Goal: Information Seeking & Learning: Learn about a topic

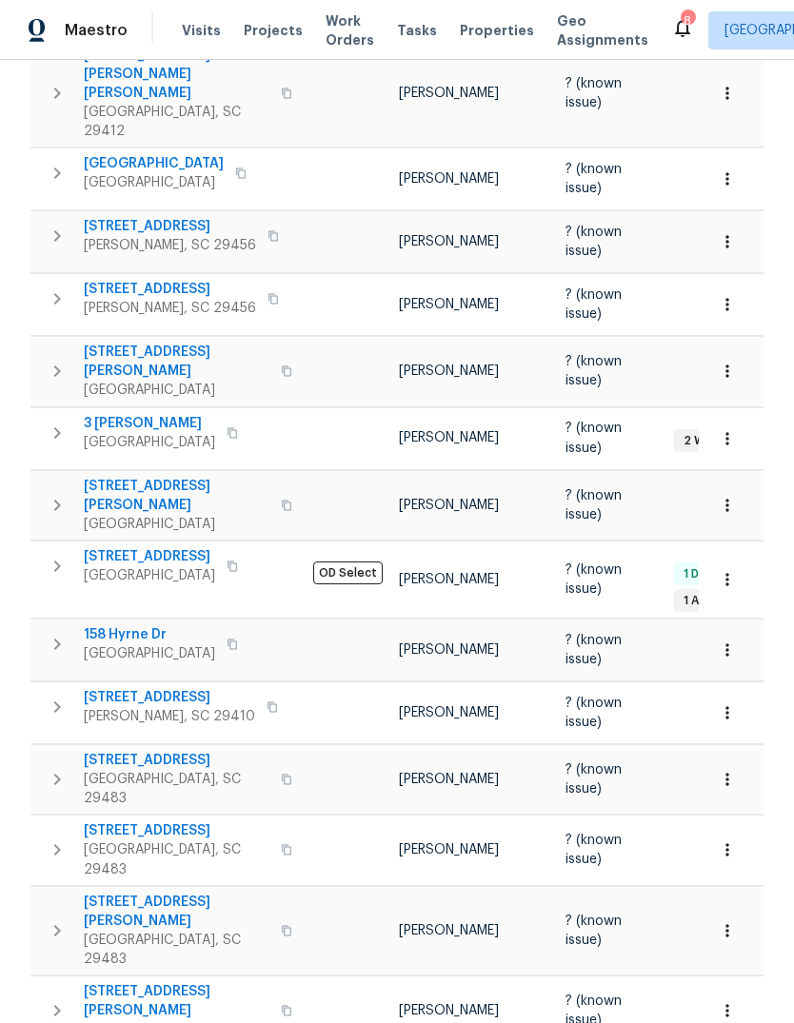
scroll to position [445, 0]
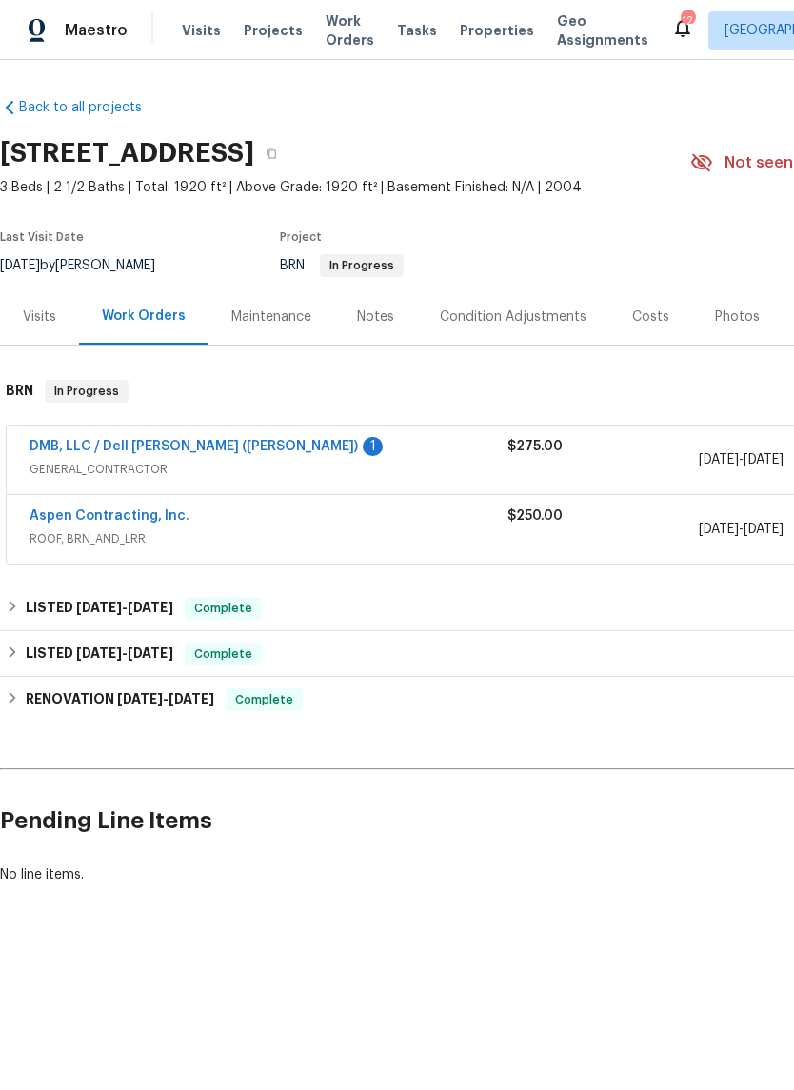
click at [207, 447] on link "DMB, LLC / Dell [PERSON_NAME] ([PERSON_NAME])" at bounding box center [194, 446] width 328 height 13
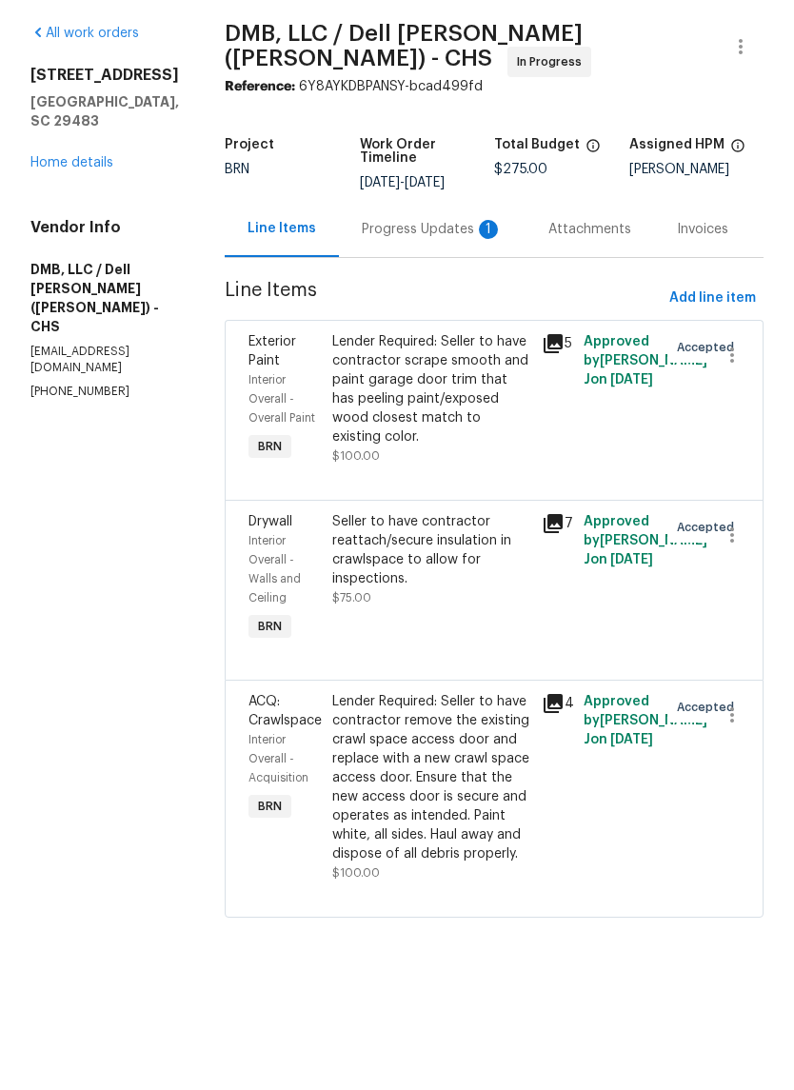
click at [548, 761] on icon at bounding box center [553, 770] width 19 height 19
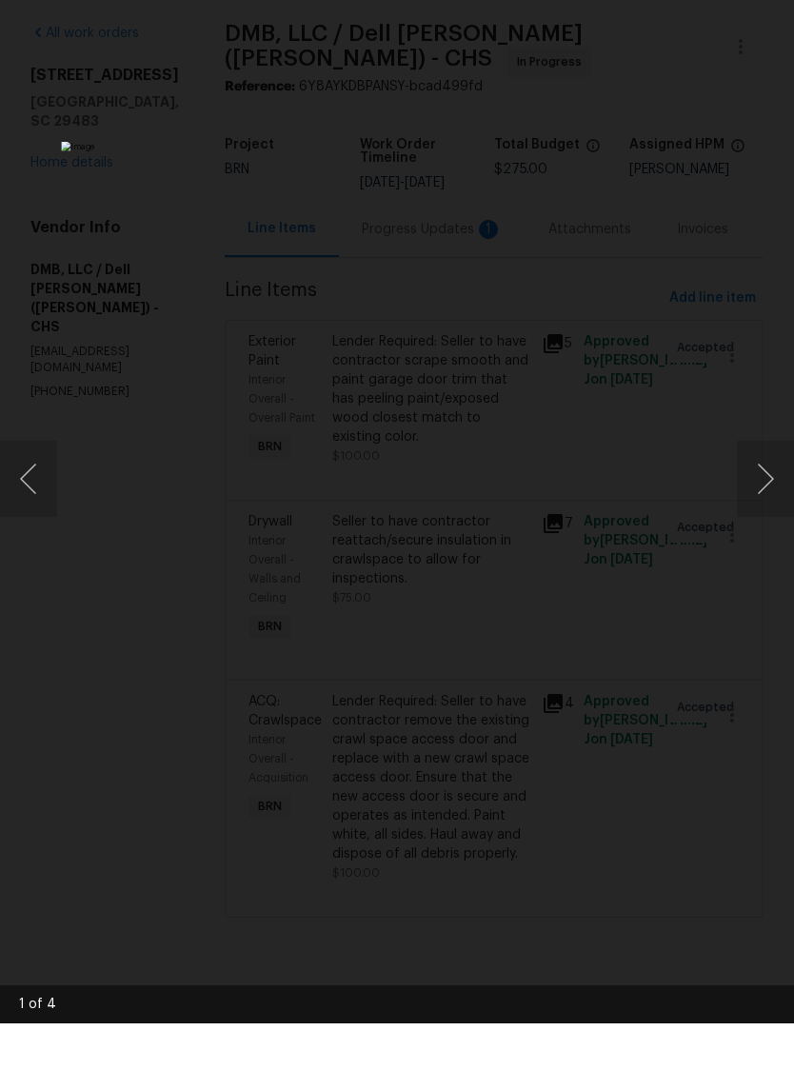
click at [760, 348] on div "Lightbox" at bounding box center [397, 545] width 794 height 1090
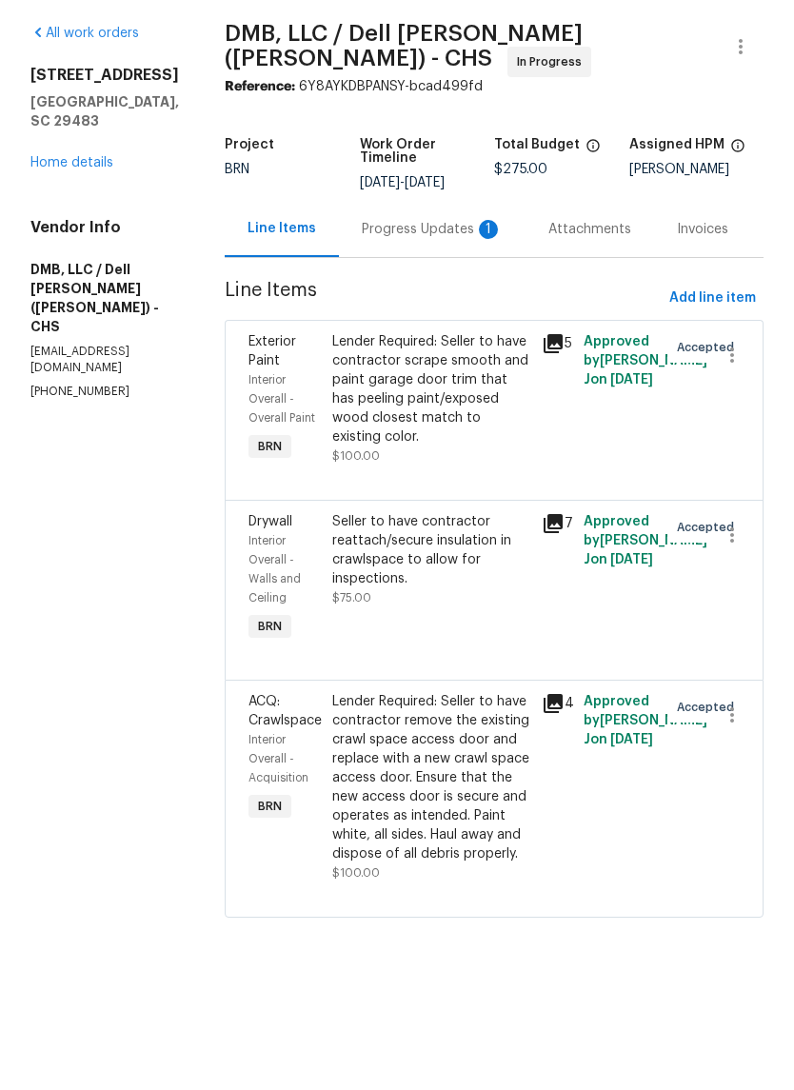
click at [84, 223] on link "Home details" at bounding box center [71, 229] width 83 height 13
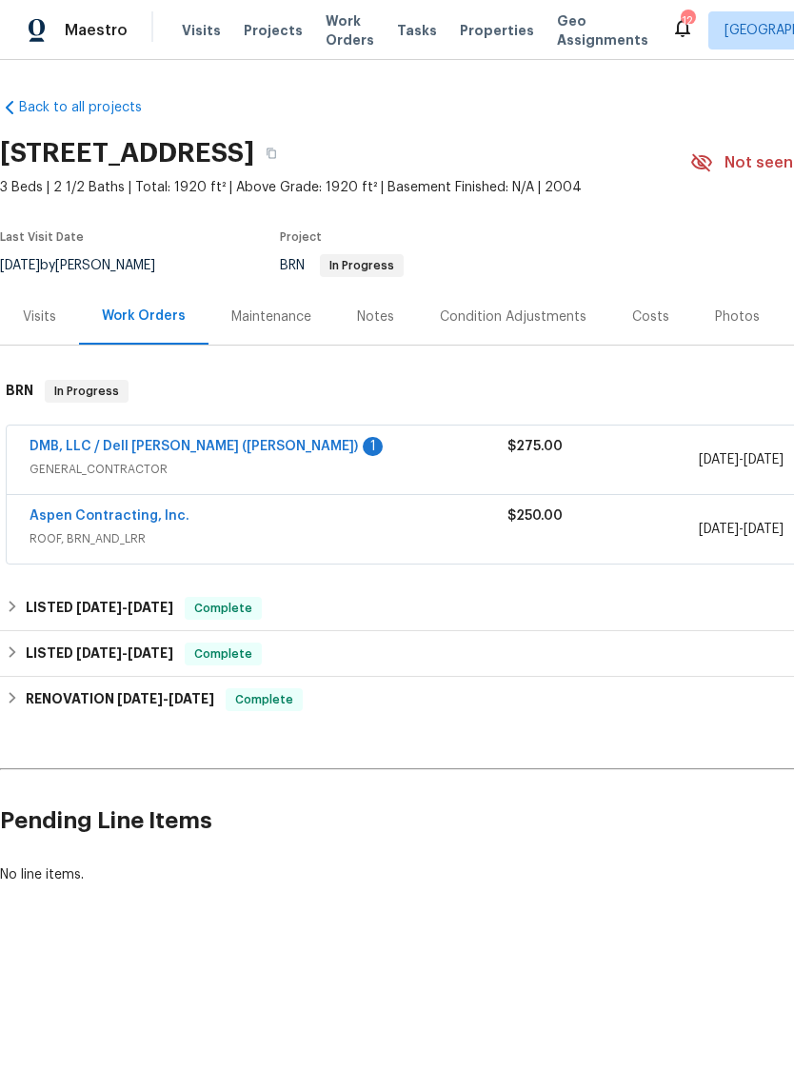
click at [473, 32] on span "Properties" at bounding box center [497, 30] width 74 height 19
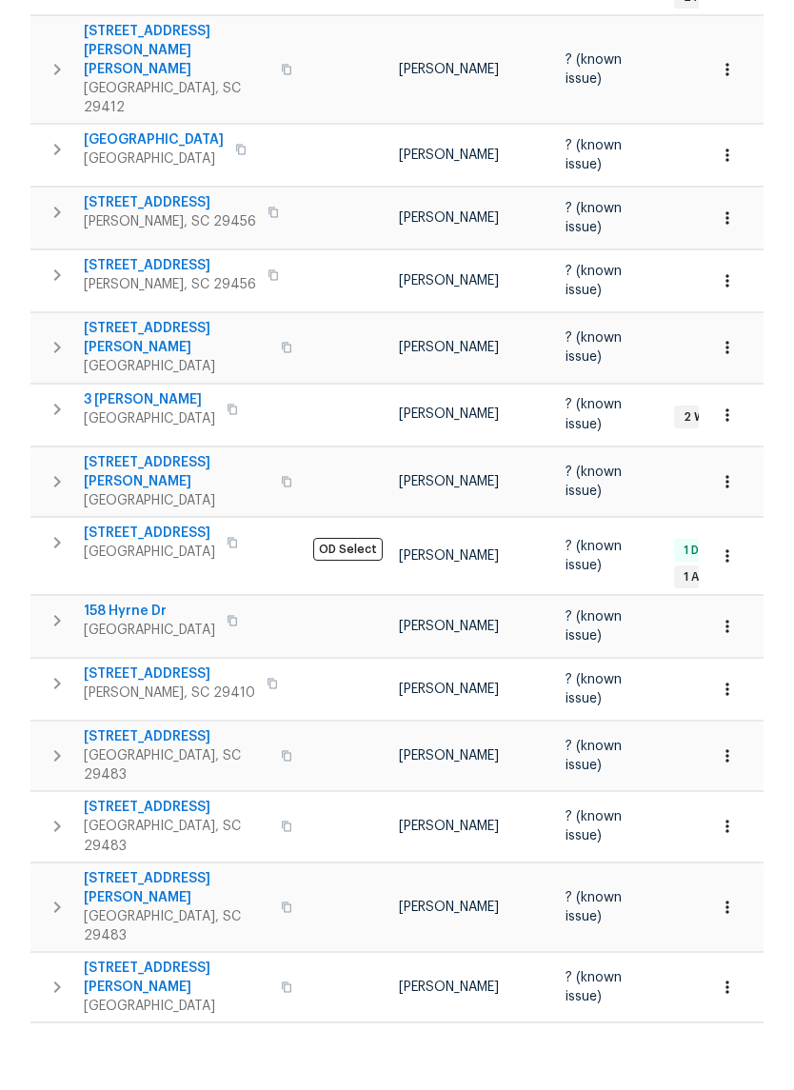
click at [177, 1089] on span "159 Antebellum Way" at bounding box center [177, 1105] width 186 height 19
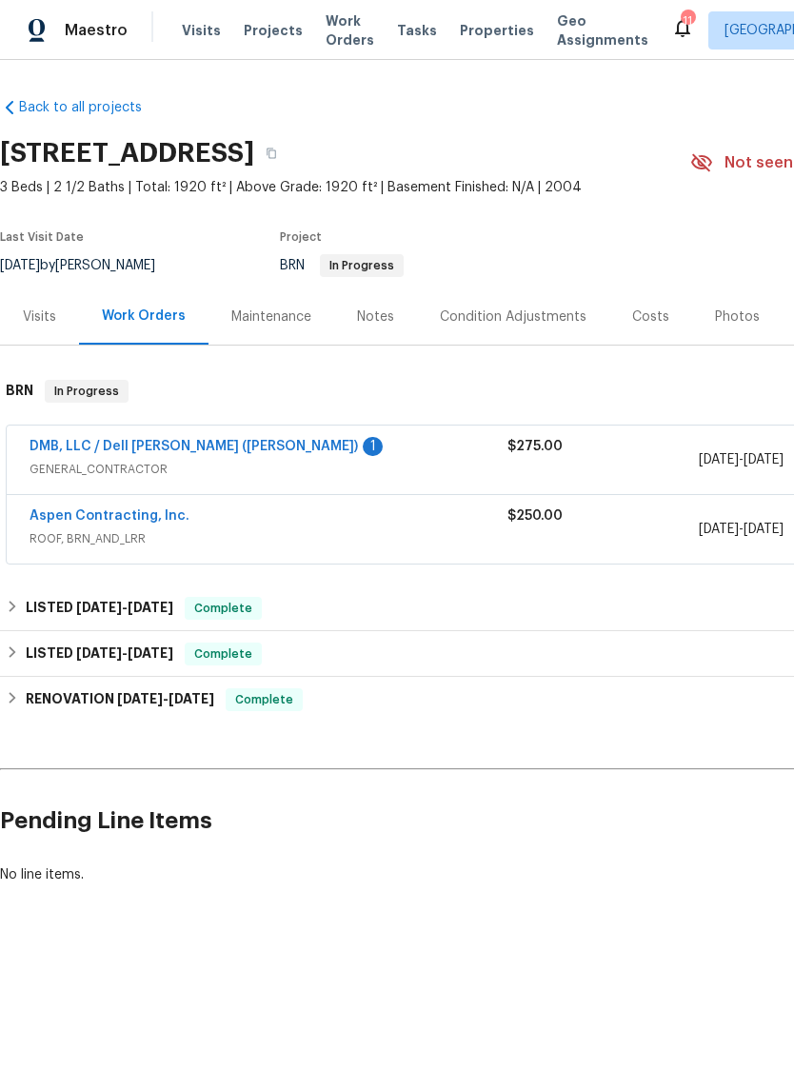
click at [194, 452] on link "DMB, LLC / Dell [PERSON_NAME] ([PERSON_NAME])" at bounding box center [194, 446] width 328 height 13
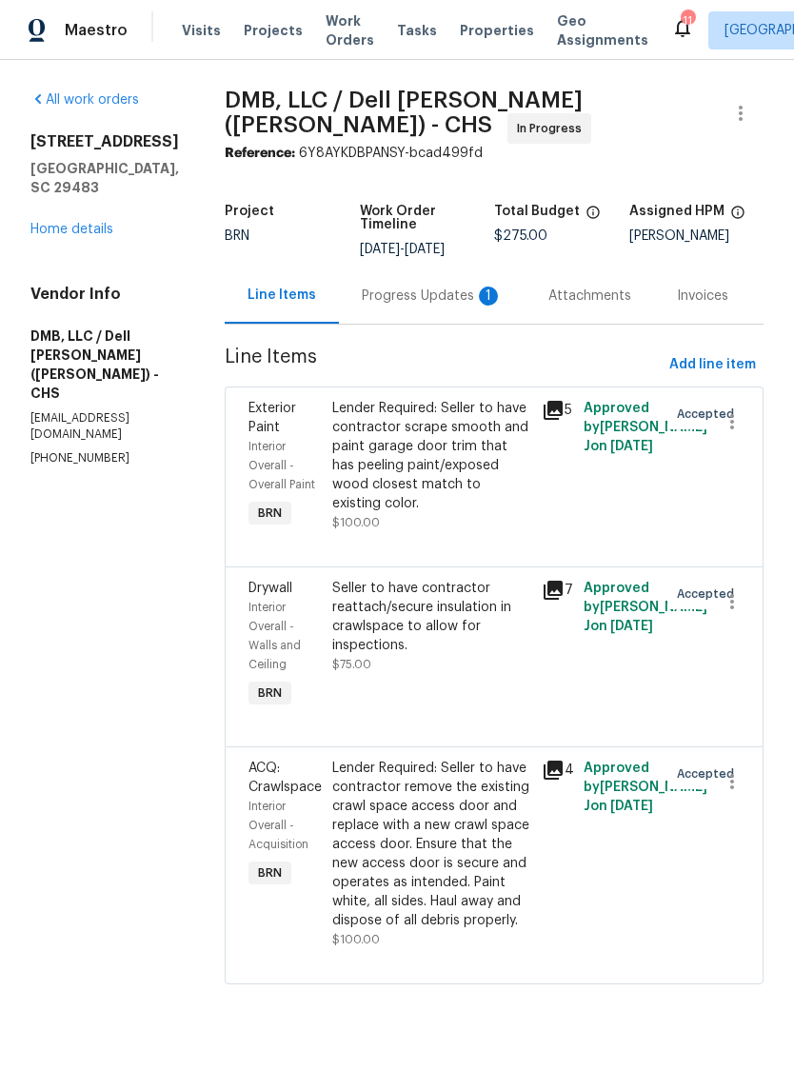
click at [552, 581] on icon at bounding box center [553, 590] width 19 height 19
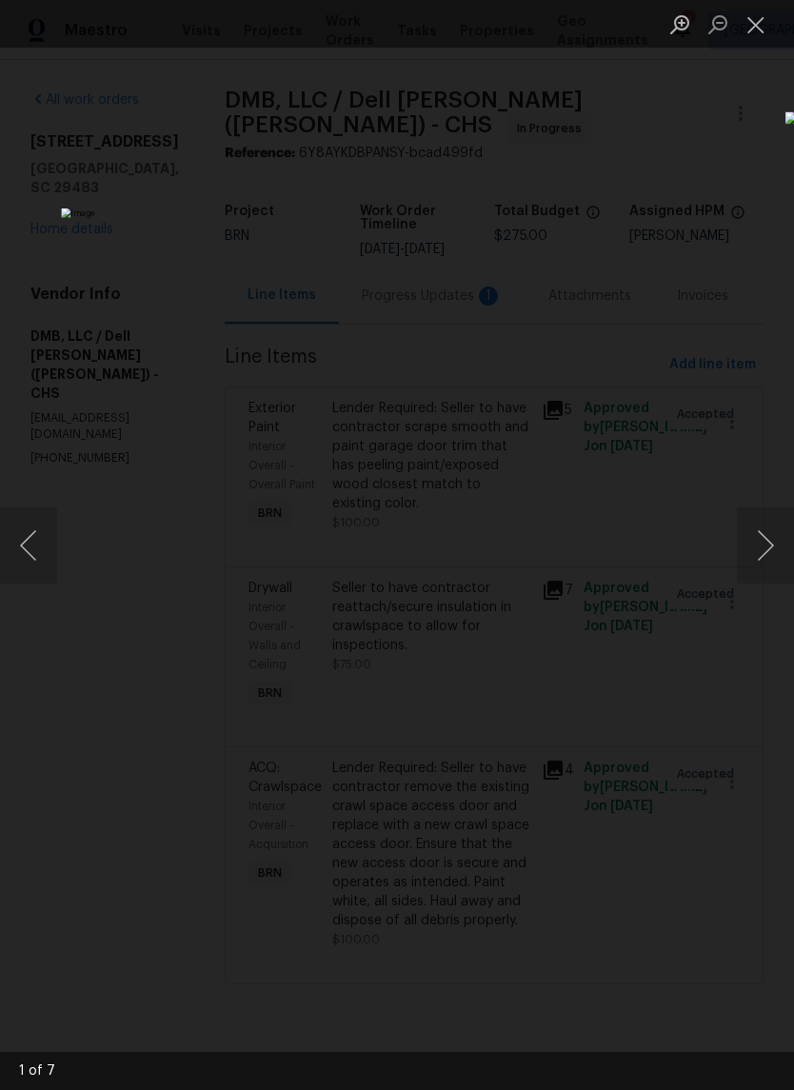
click at [768, 546] on button "Next image" at bounding box center [765, 545] width 57 height 76
click at [774, 546] on button "Next image" at bounding box center [765, 545] width 57 height 76
click at [765, 552] on button "Next image" at bounding box center [765, 545] width 57 height 76
click at [772, 554] on button "Next image" at bounding box center [765, 545] width 57 height 76
click at [770, 560] on button "Next image" at bounding box center [765, 545] width 57 height 76
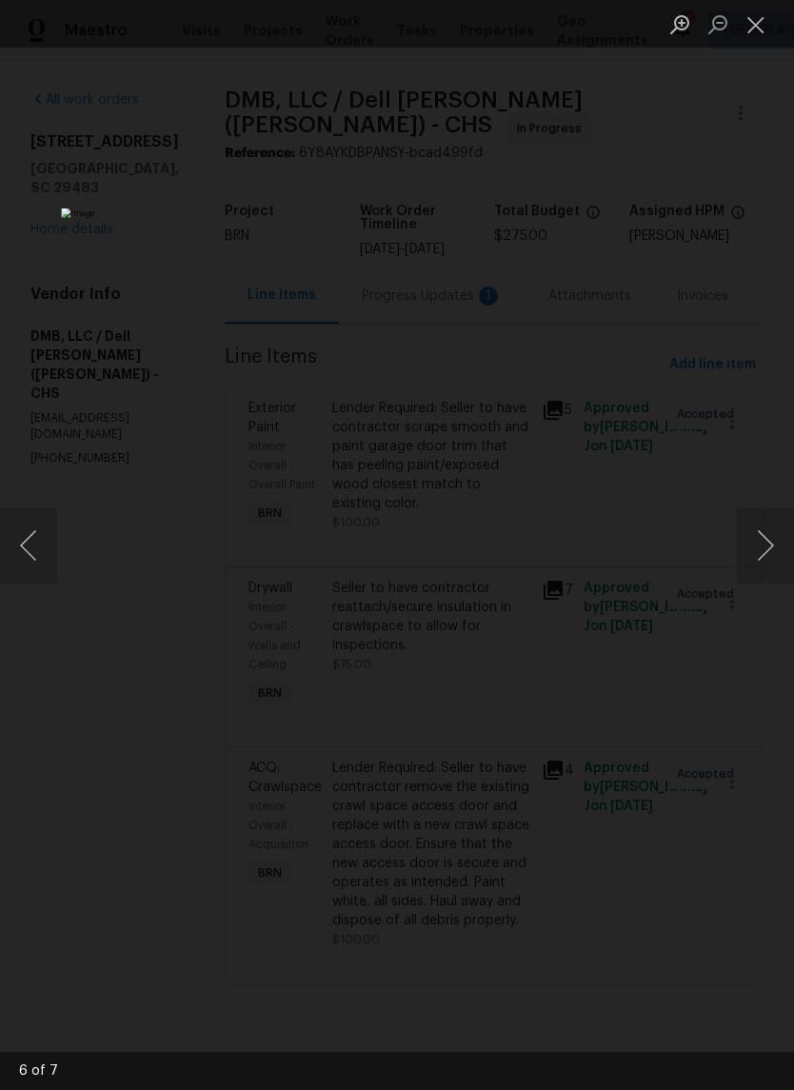
click at [767, 547] on button "Next image" at bounding box center [765, 545] width 57 height 76
click at [771, 551] on button "Next image" at bounding box center [765, 545] width 57 height 76
click at [784, 542] on button "Next image" at bounding box center [765, 545] width 57 height 76
click at [751, 25] on button "Close lightbox" at bounding box center [756, 24] width 38 height 33
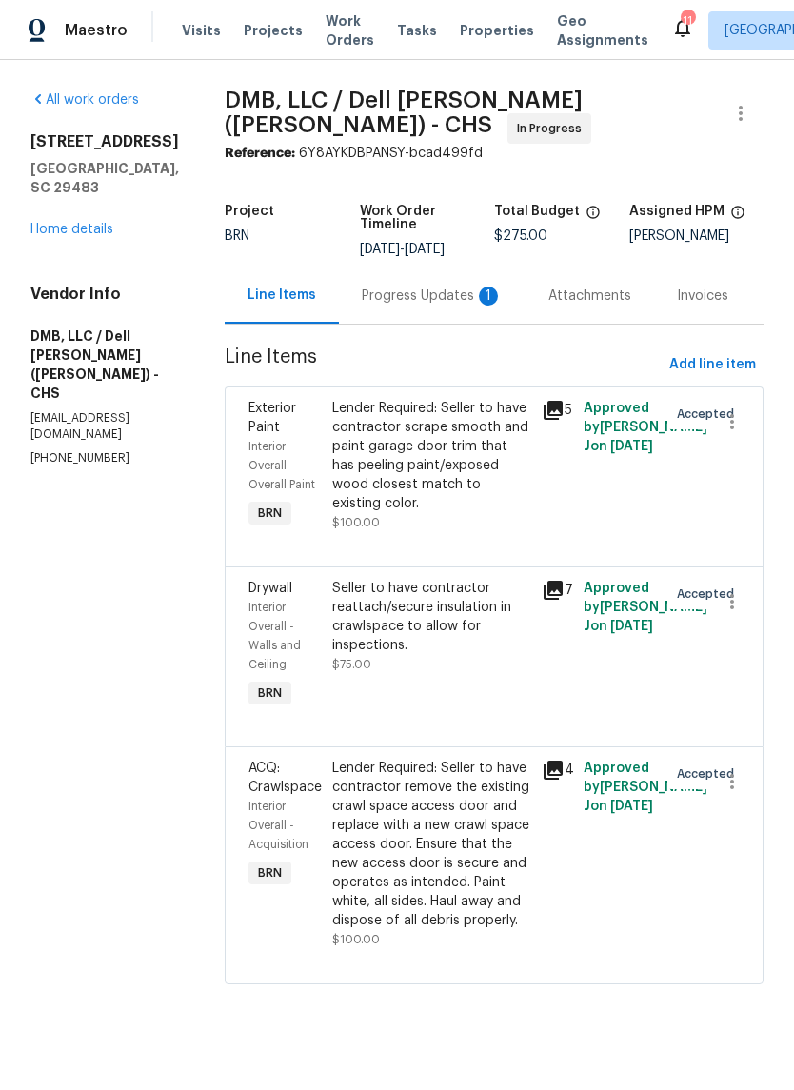
click at [372, 288] on div "Progress Updates 1" at bounding box center [432, 296] width 187 height 56
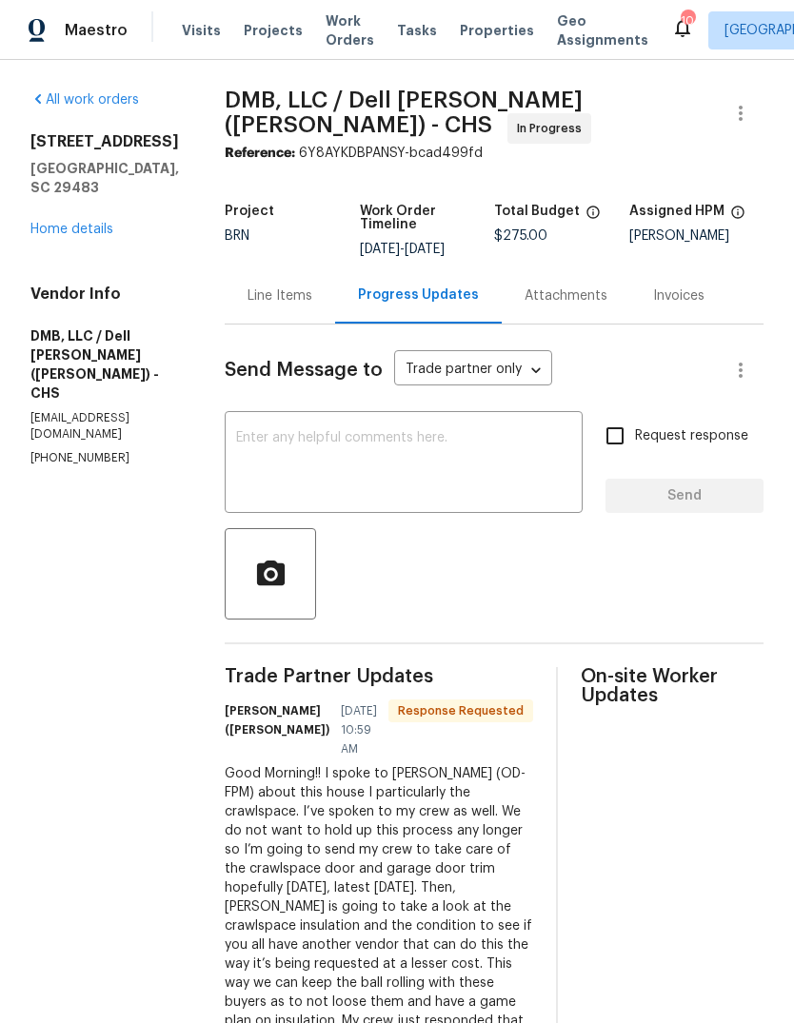
scroll to position [-2, 0]
click at [469, 37] on span "Properties" at bounding box center [497, 30] width 74 height 19
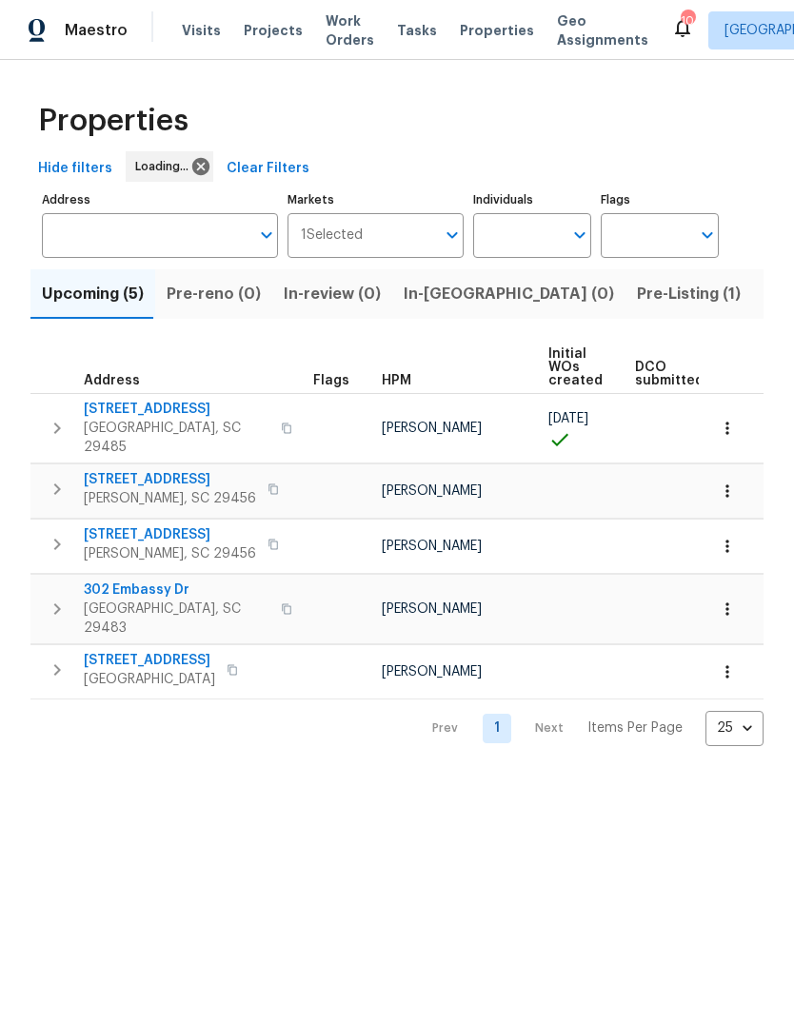
click at [752, 318] on button "Listed (13)" at bounding box center [802, 294] width 101 height 50
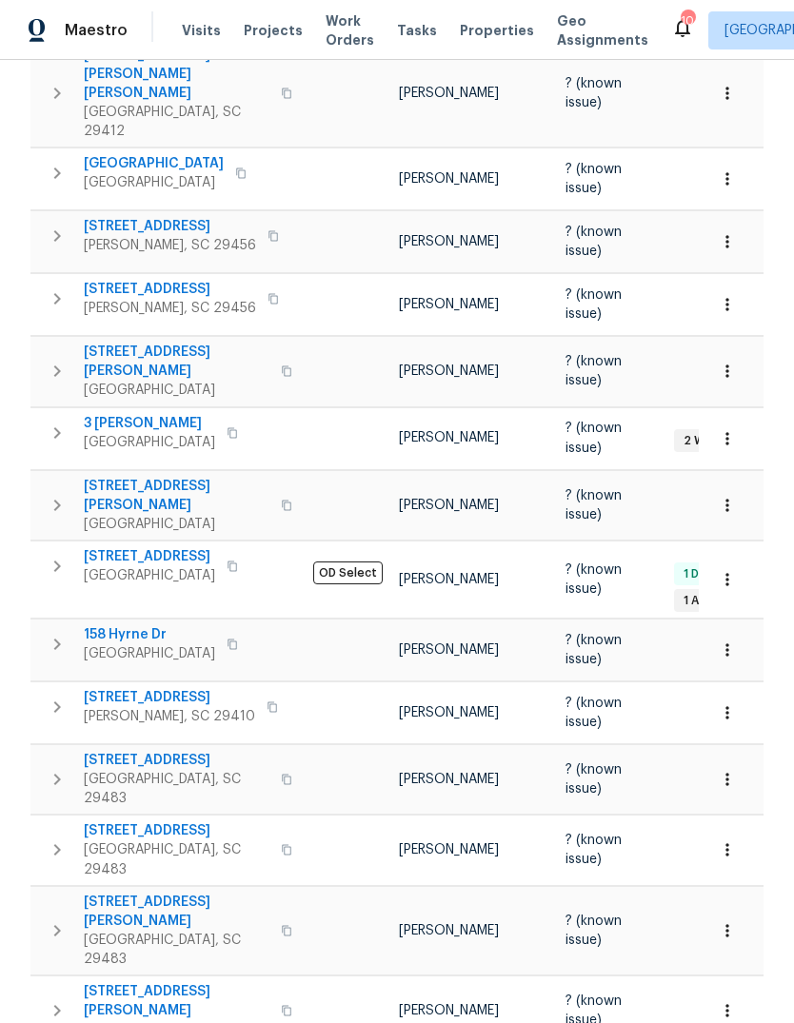
scroll to position [445, 0]
click at [147, 823] on span "102 Rebellion Rd" at bounding box center [177, 832] width 186 height 19
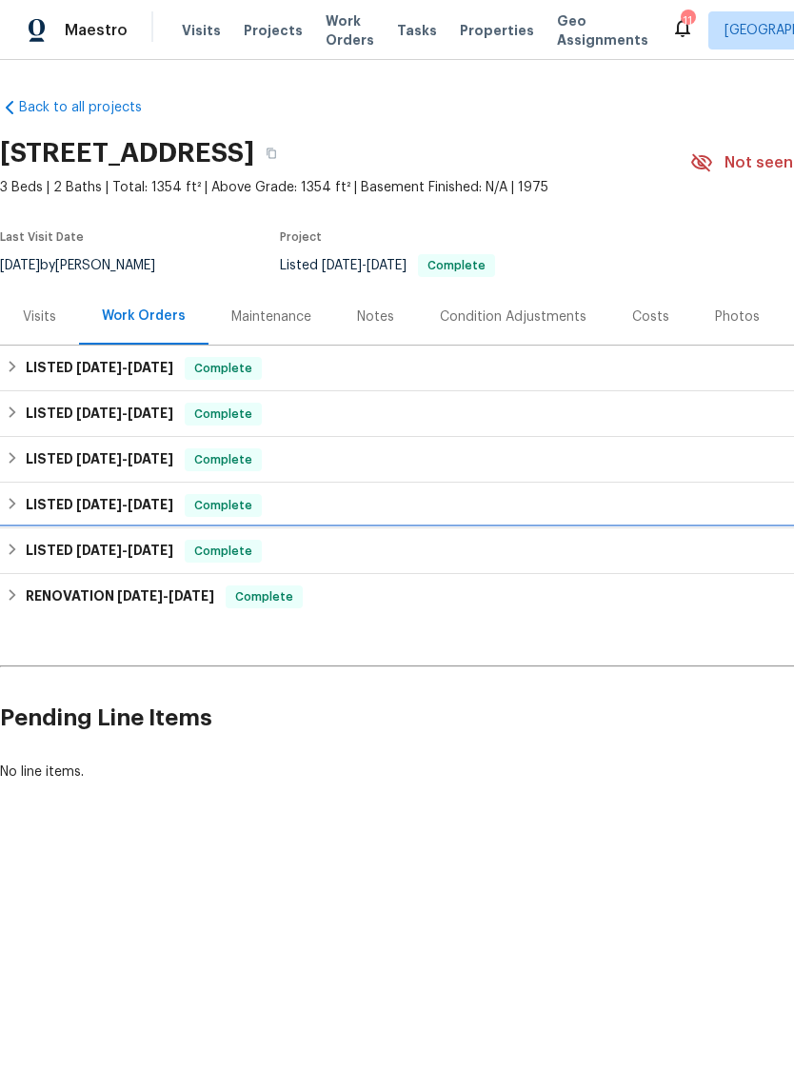
click at [172, 556] on span "[DATE]" at bounding box center [151, 550] width 46 height 13
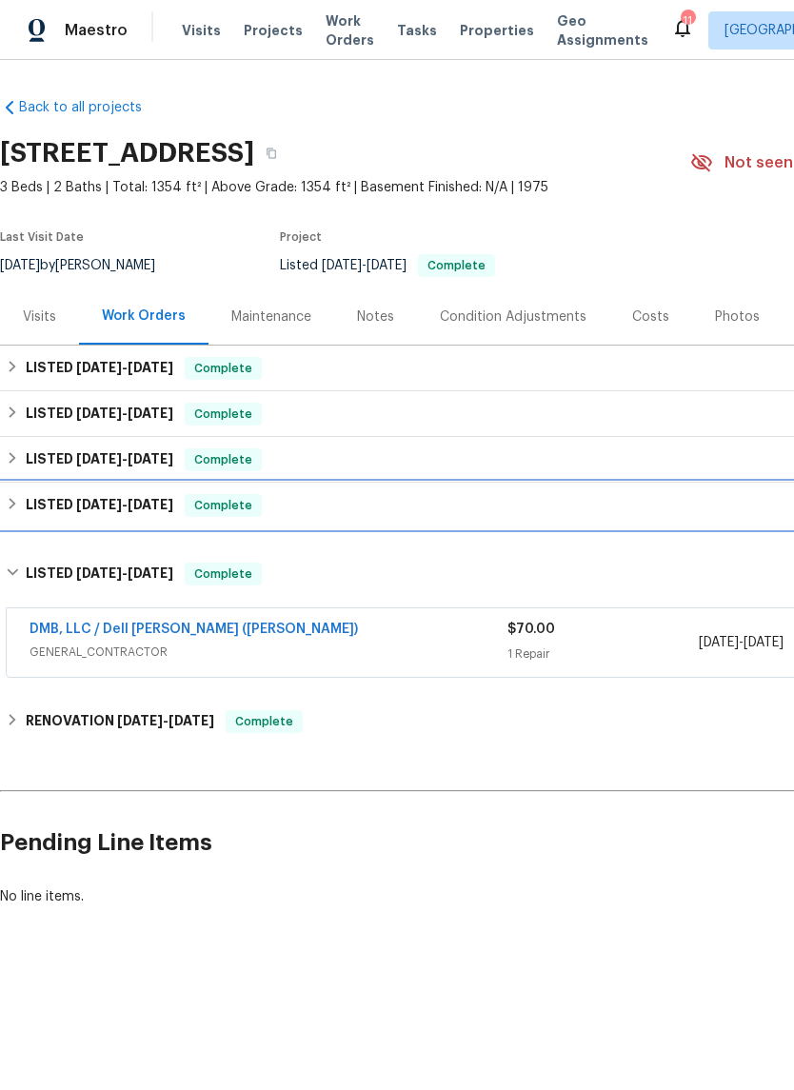
click at [187, 527] on div "LISTED 5/22/25 - 5/28/25 Complete" at bounding box center [538, 506] width 1076 height 46
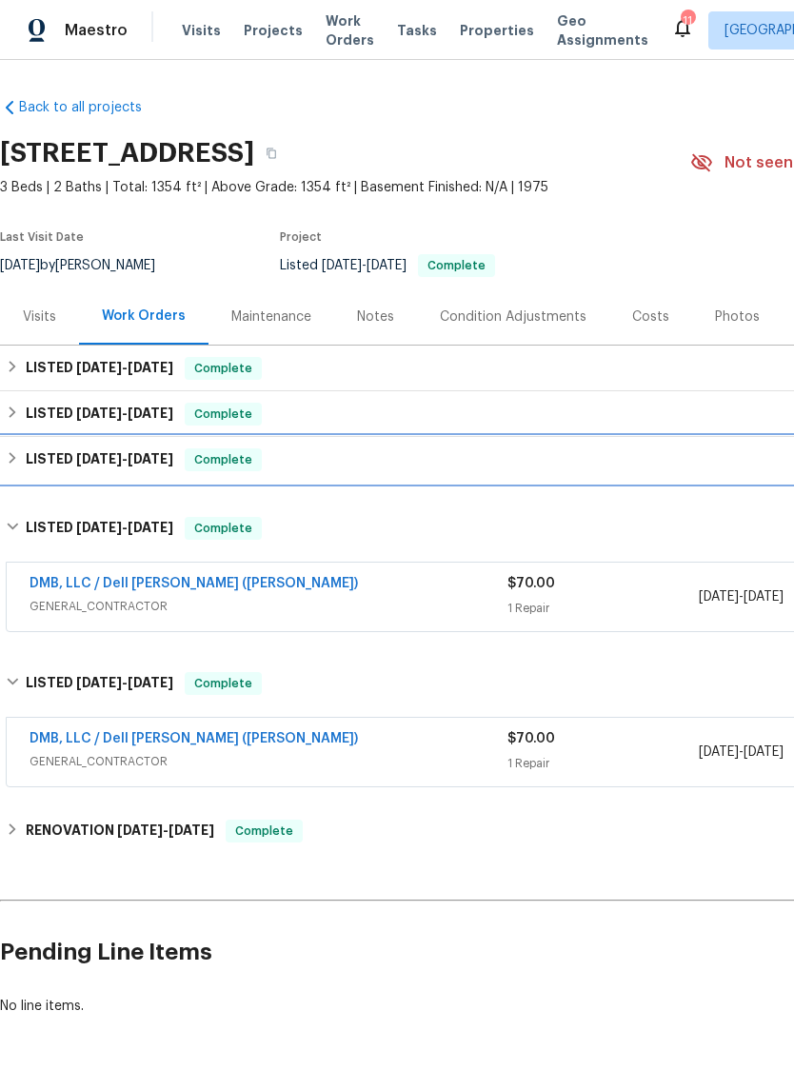
click at [182, 446] on div "LISTED 7/16/25 - 7/21/25 Complete" at bounding box center [538, 460] width 1076 height 46
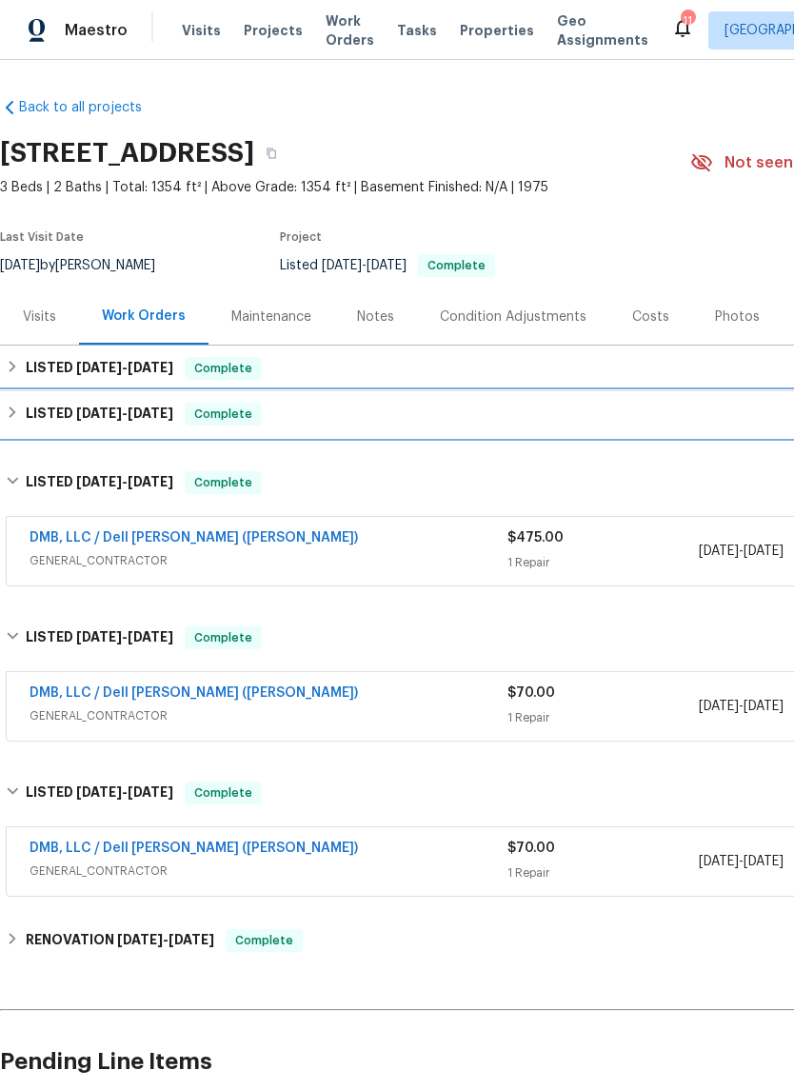
click at [162, 416] on span "8/4/25" at bounding box center [151, 413] width 46 height 13
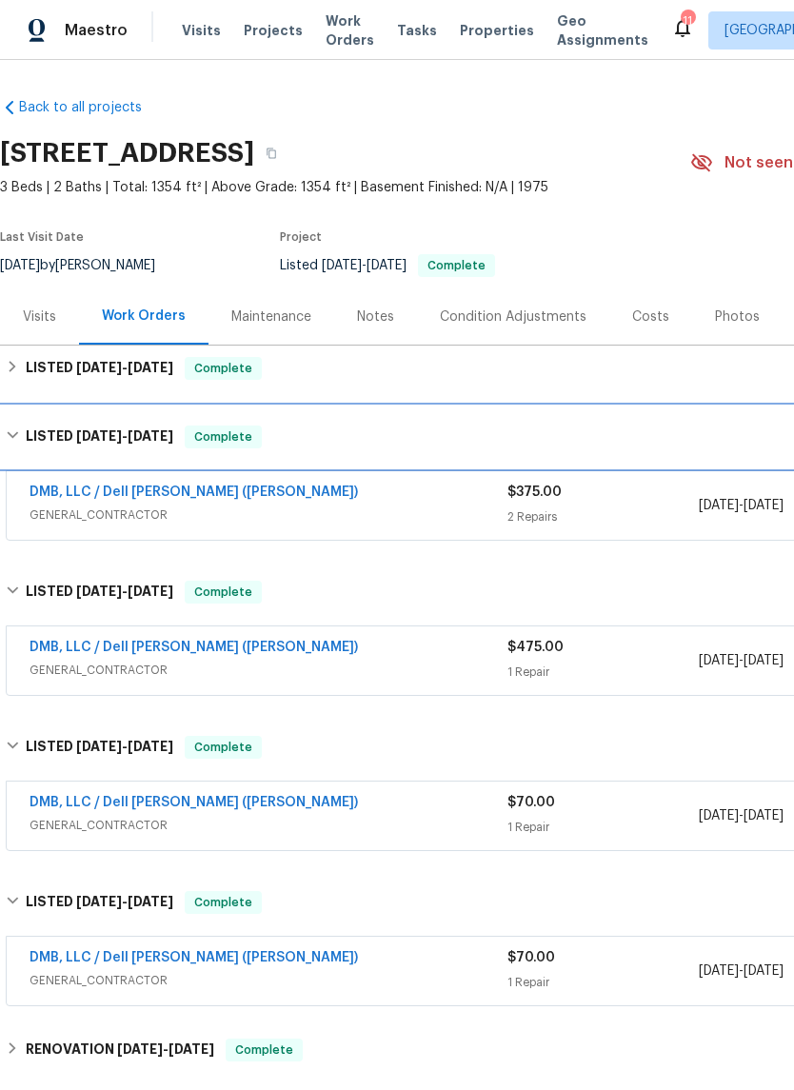
click at [122, 437] on span "7/25/25" at bounding box center [99, 435] width 46 height 13
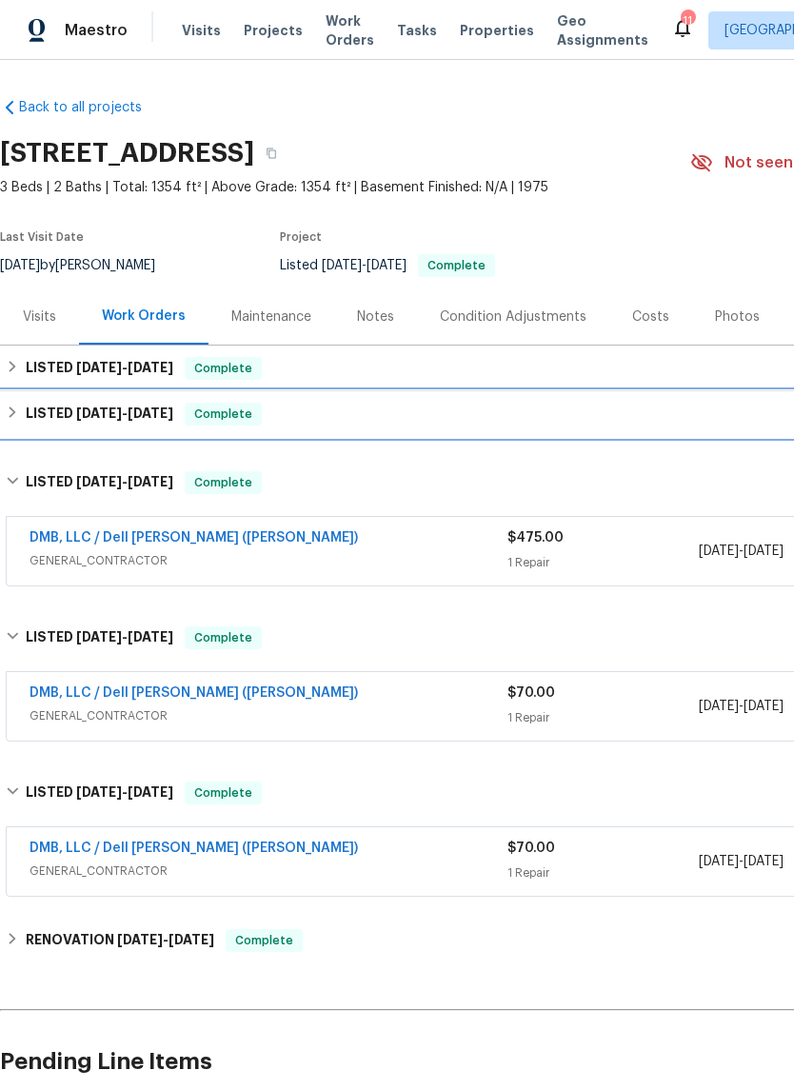
click at [159, 433] on div "LISTED 7/25/25 - 8/4/25 Complete" at bounding box center [538, 414] width 1076 height 46
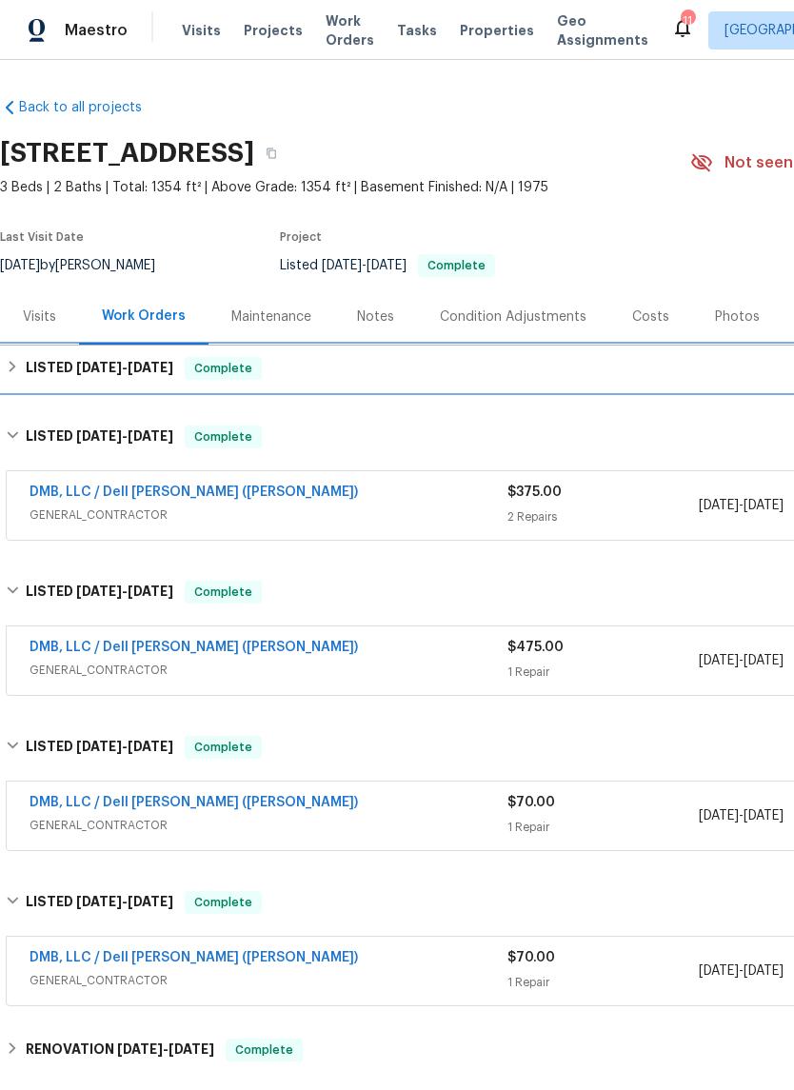
click at [167, 361] on span "8/7/25" at bounding box center [151, 367] width 46 height 13
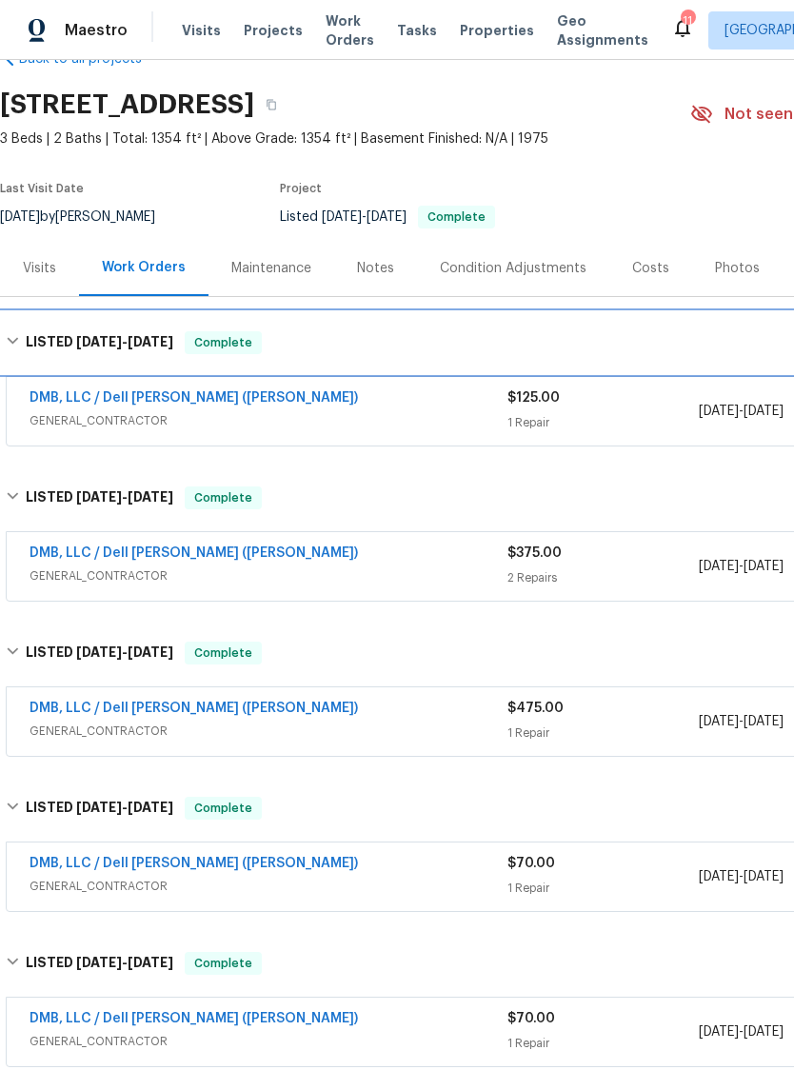
scroll to position [49, 0]
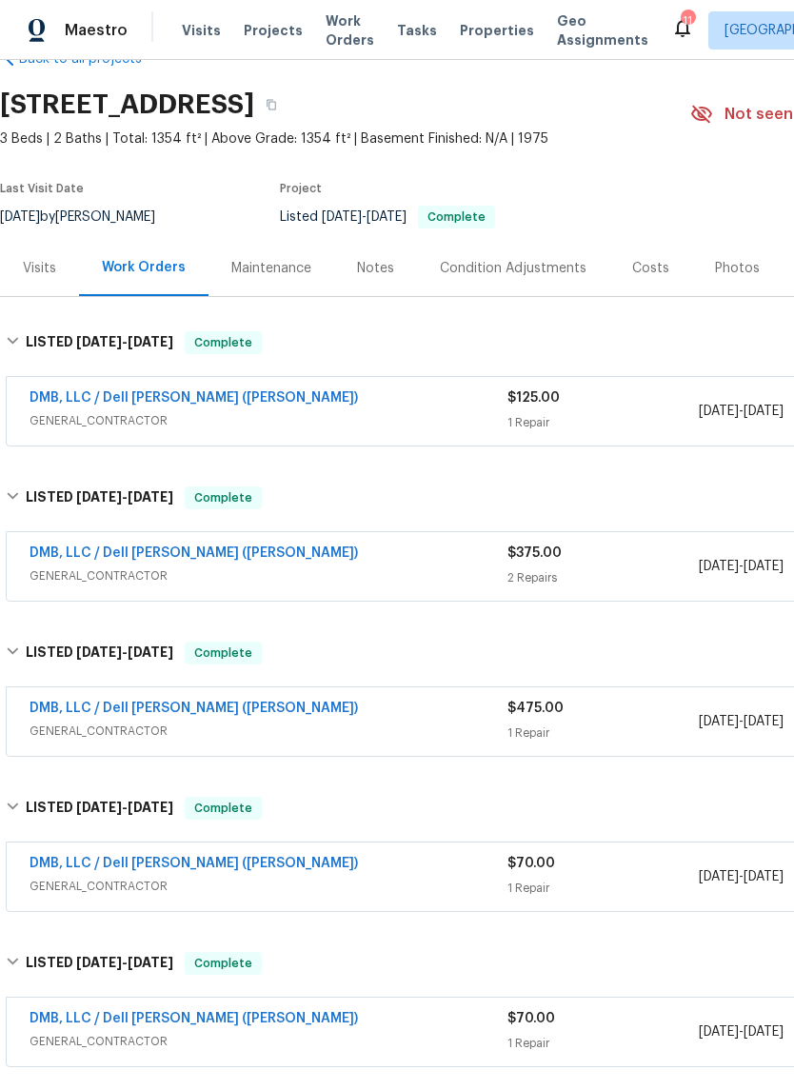
click at [196, 707] on link "DMB, LLC / Dell [PERSON_NAME] ([PERSON_NAME])" at bounding box center [194, 708] width 328 height 13
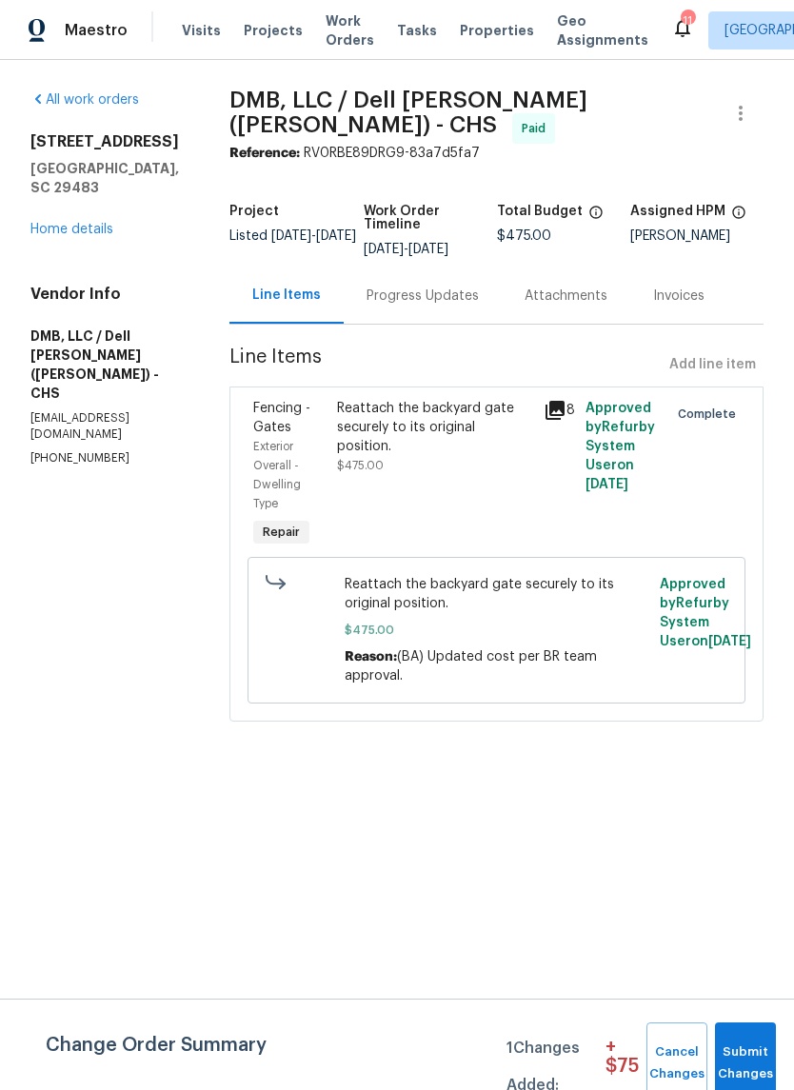
click at [477, 417] on div "Reattach the backyard gate securely to its original position." at bounding box center [435, 427] width 196 height 57
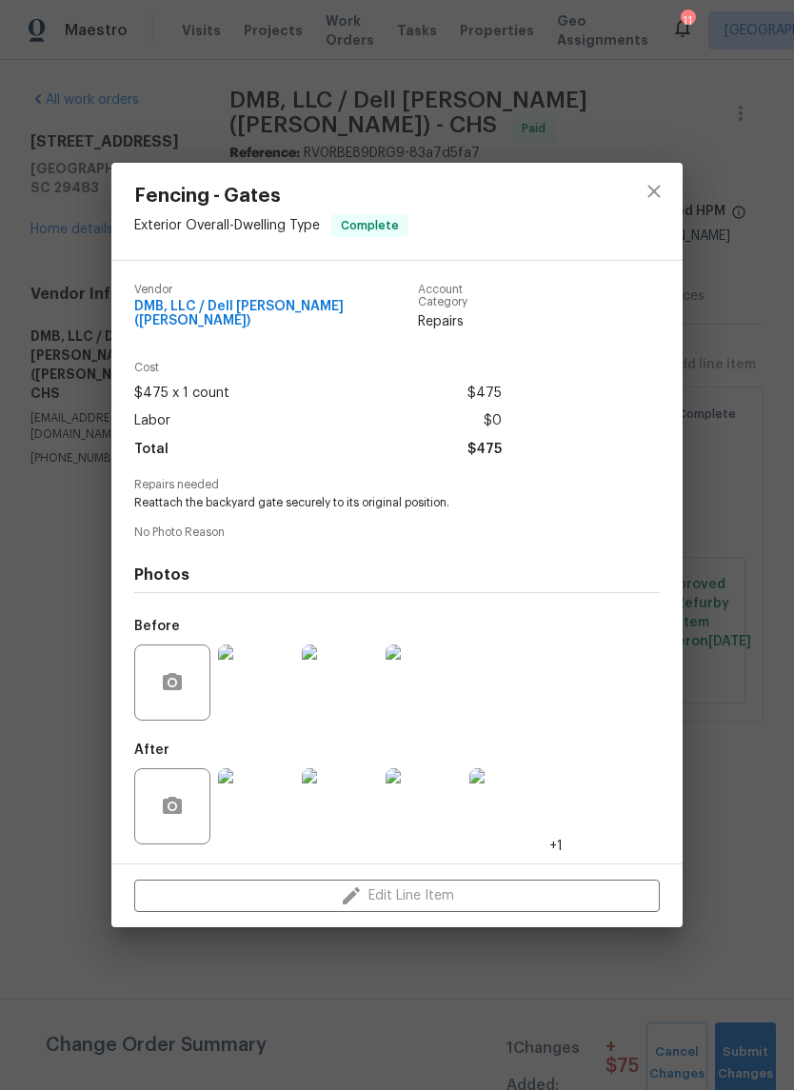
click at [273, 806] on img at bounding box center [256, 806] width 76 height 76
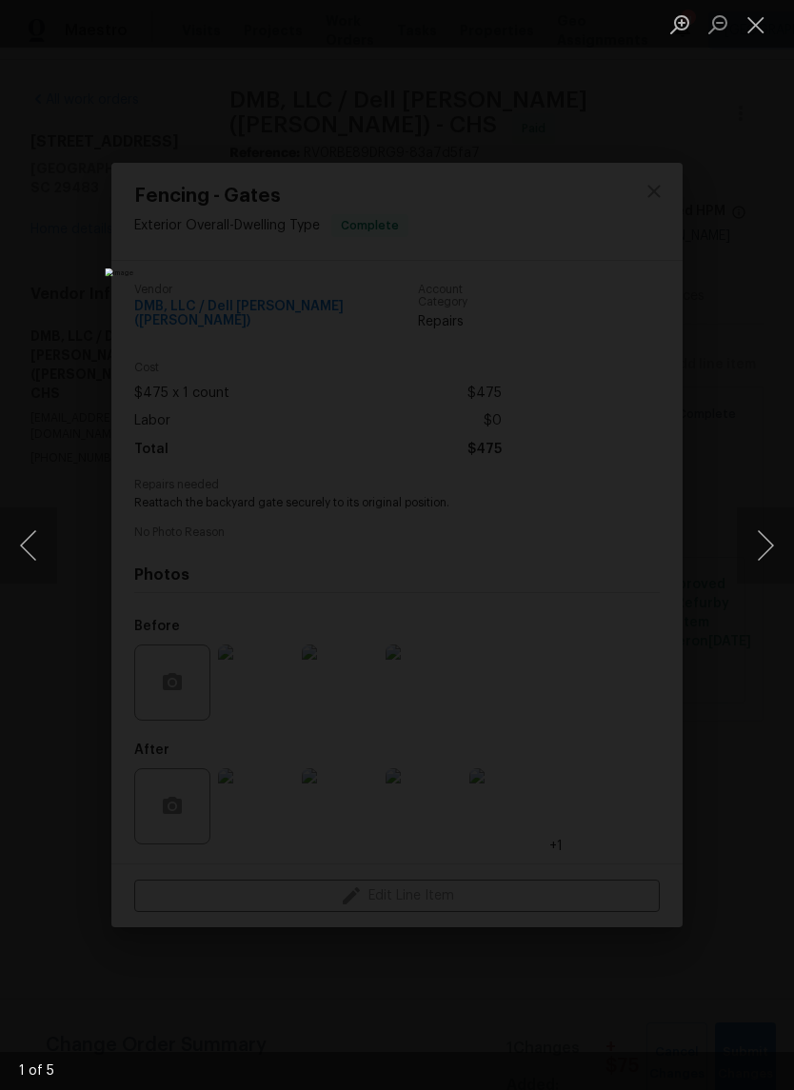
click at [767, 554] on button "Next image" at bounding box center [765, 545] width 57 height 76
click at [757, 559] on button "Next image" at bounding box center [765, 545] width 57 height 76
click at [753, 564] on button "Next image" at bounding box center [765, 545] width 57 height 76
click at [765, 566] on button "Next image" at bounding box center [765, 545] width 57 height 76
click at [750, 32] on button "Close lightbox" at bounding box center [756, 24] width 38 height 33
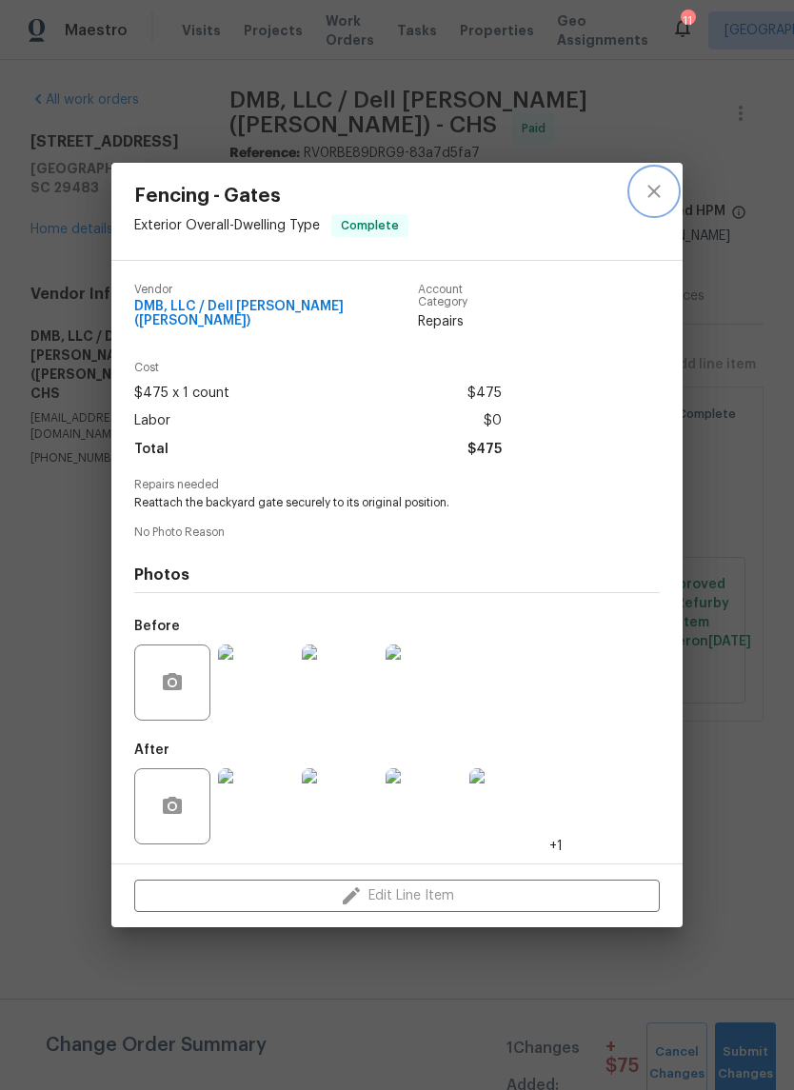
click at [664, 189] on icon "close" at bounding box center [654, 191] width 23 height 23
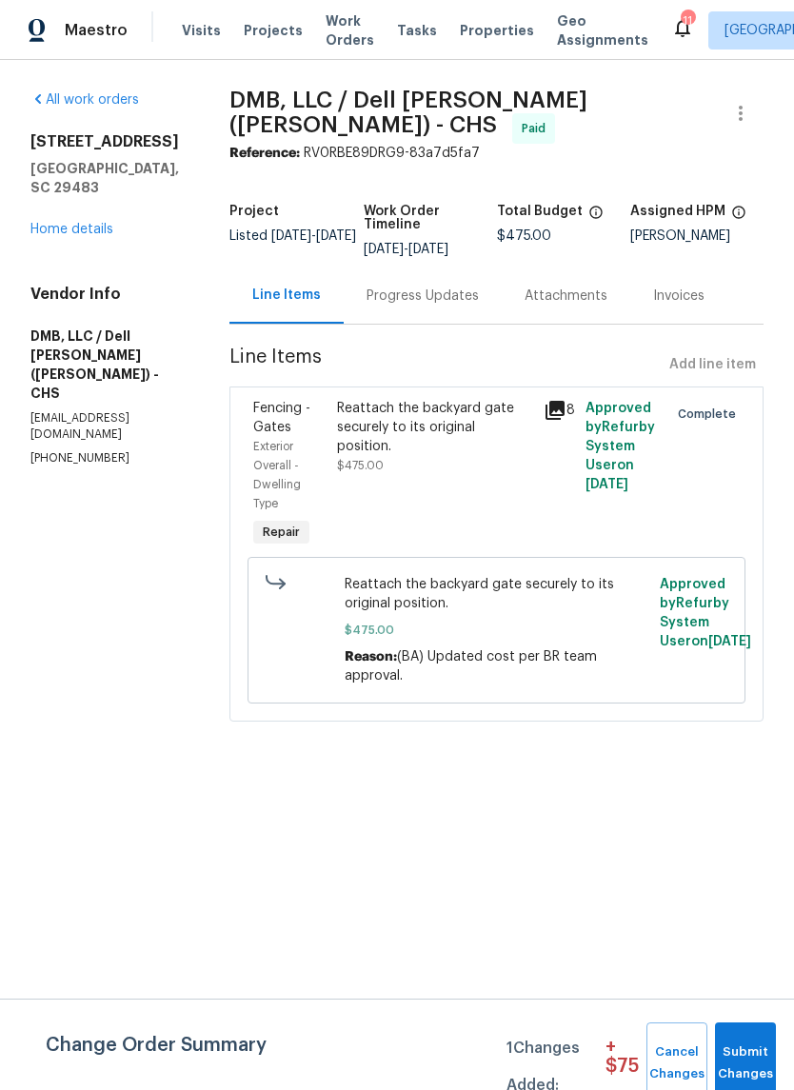
click at [87, 223] on link "Home details" at bounding box center [71, 229] width 83 height 13
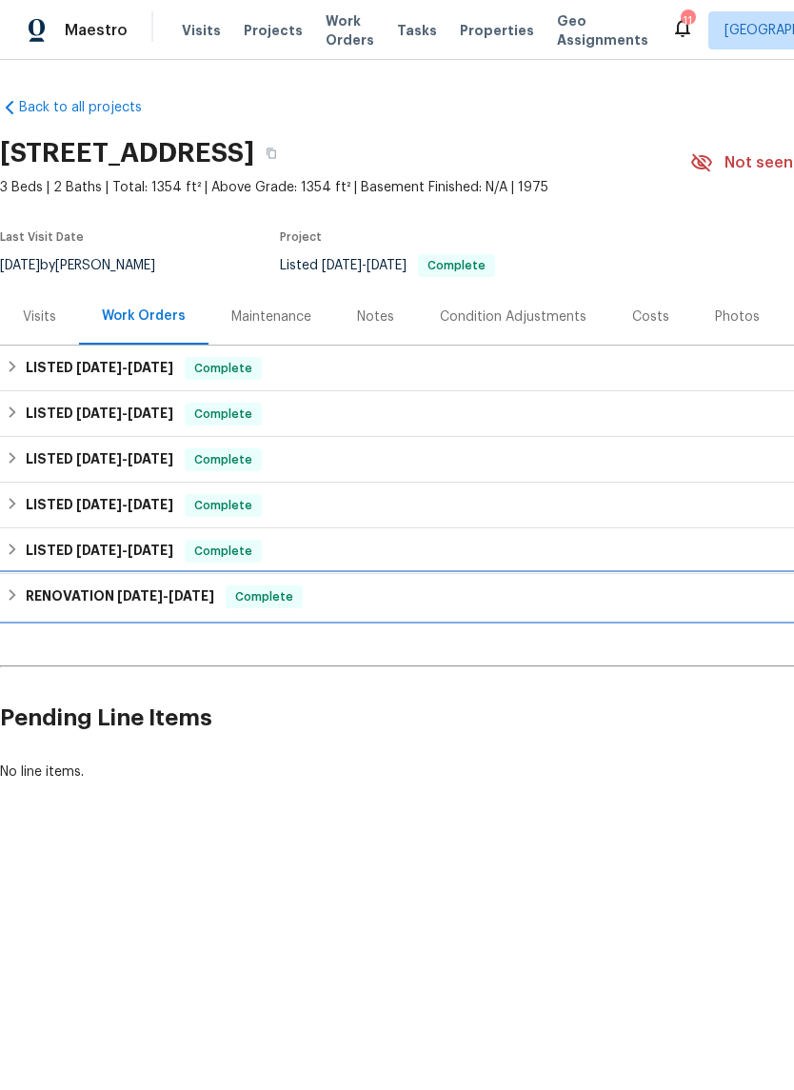
click at [182, 597] on span "4/23/25" at bounding box center [192, 595] width 46 height 13
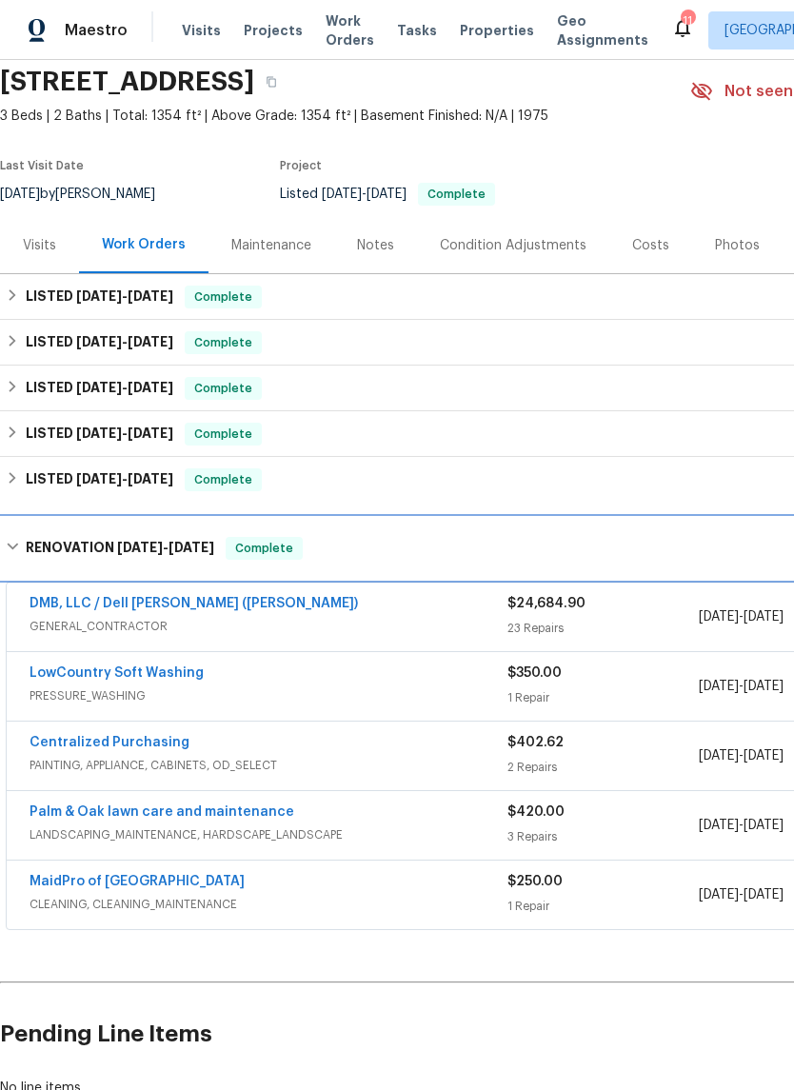
scroll to position [68, 0]
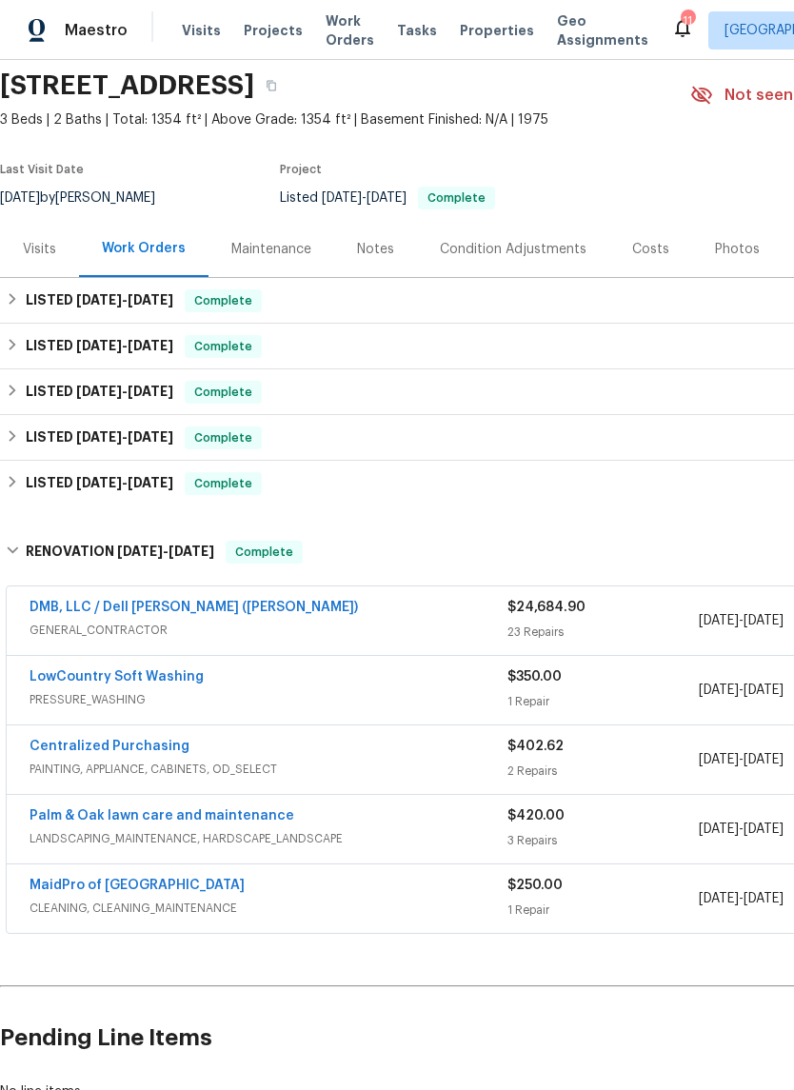
click at [193, 604] on link "DMB, LLC / Dell [PERSON_NAME] ([PERSON_NAME])" at bounding box center [194, 607] width 328 height 13
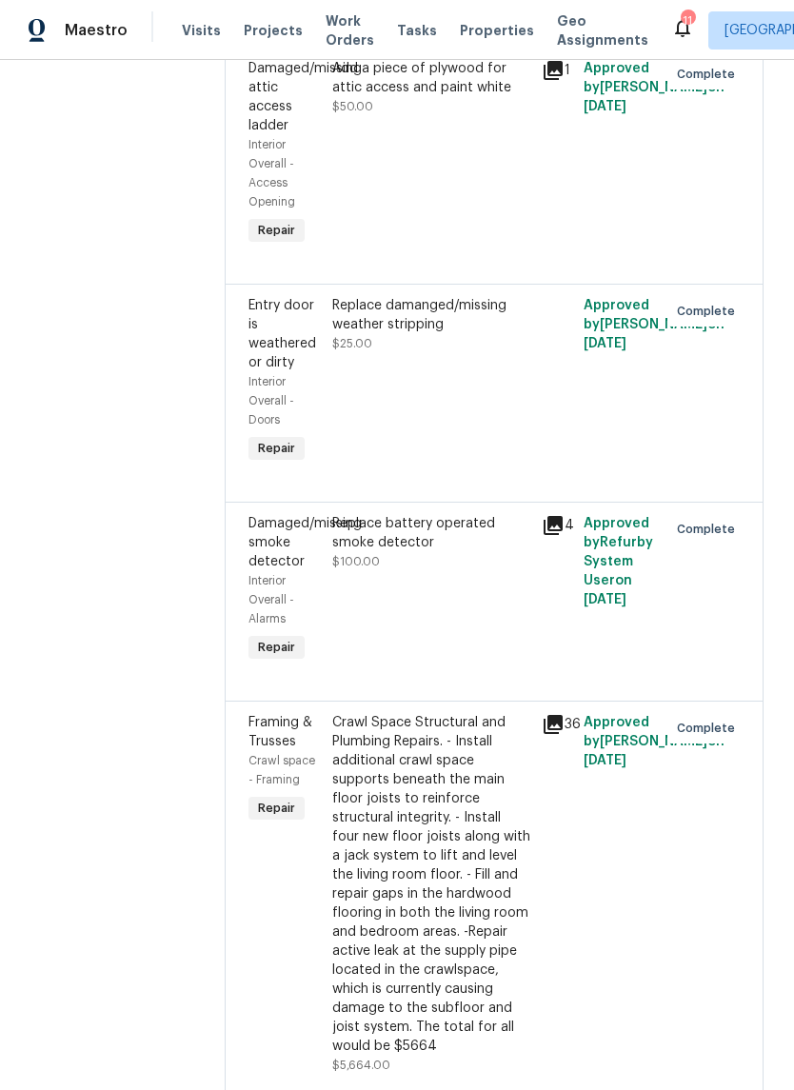
scroll to position [4130, 0]
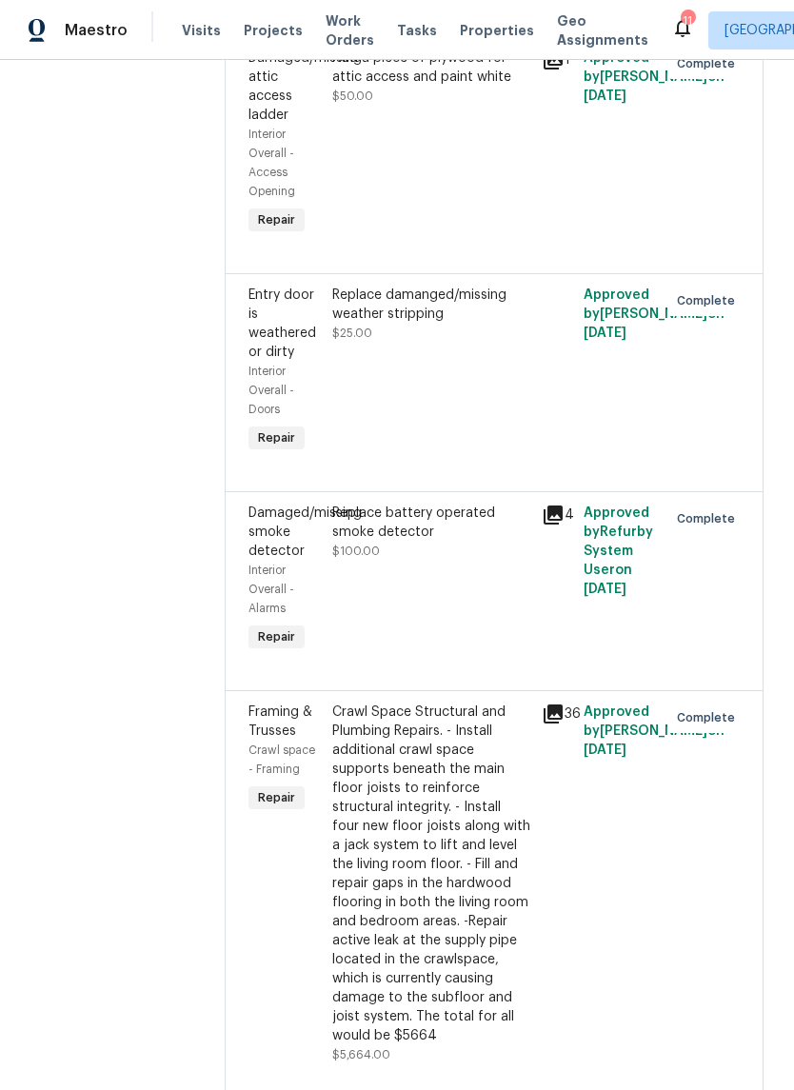
click at [549, 705] on icon at bounding box center [553, 714] width 19 height 19
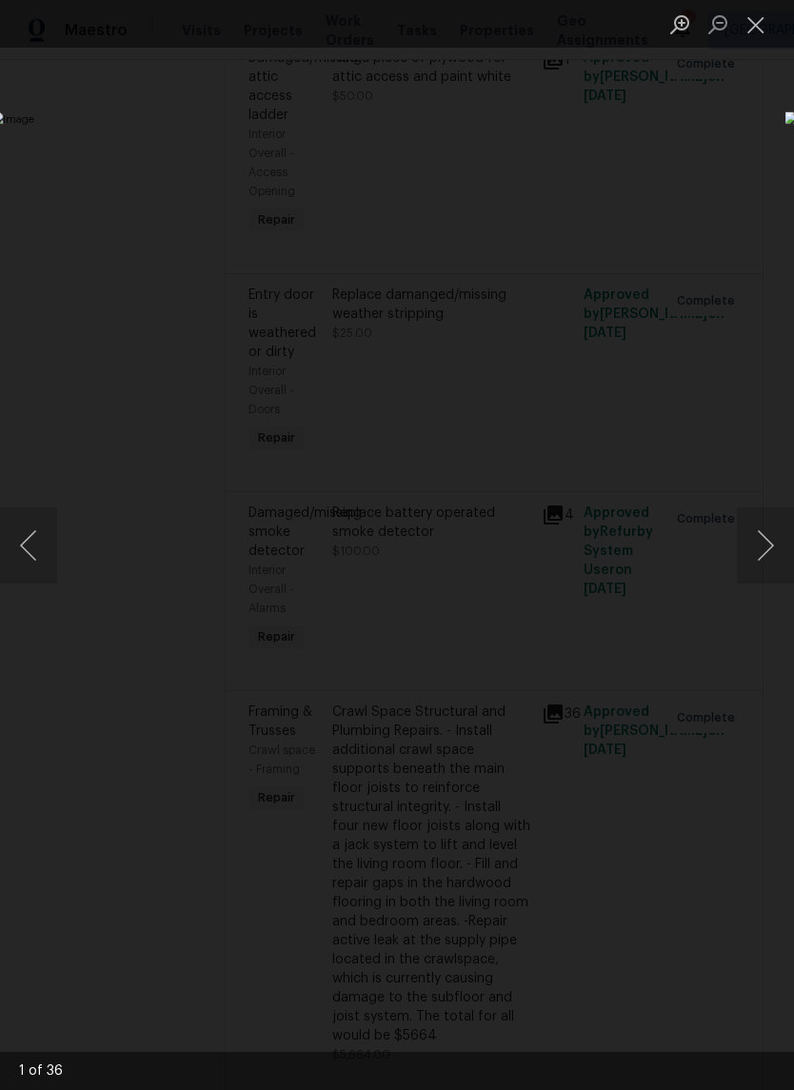
click at [774, 544] on button "Next image" at bounding box center [765, 545] width 57 height 76
click at [762, 546] on button "Next image" at bounding box center [765, 545] width 57 height 76
click at [770, 547] on button "Next image" at bounding box center [765, 545] width 57 height 76
click at [771, 554] on button "Next image" at bounding box center [765, 545] width 57 height 76
click at [774, 558] on button "Next image" at bounding box center [765, 545] width 57 height 76
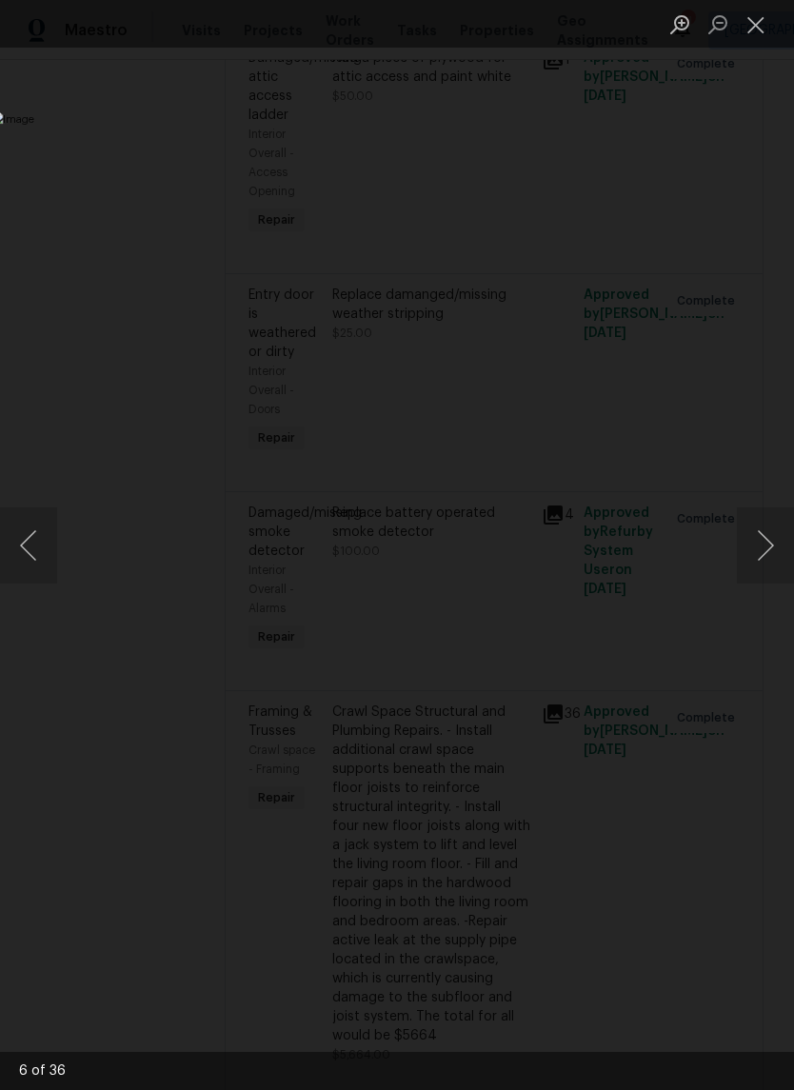
click at [773, 561] on button "Next image" at bounding box center [765, 545] width 57 height 76
click at [772, 566] on button "Next image" at bounding box center [765, 545] width 57 height 76
click at [775, 564] on button "Next image" at bounding box center [765, 545] width 57 height 76
click at [778, 564] on button "Next image" at bounding box center [765, 545] width 57 height 76
click at [777, 564] on button "Next image" at bounding box center [765, 545] width 57 height 76
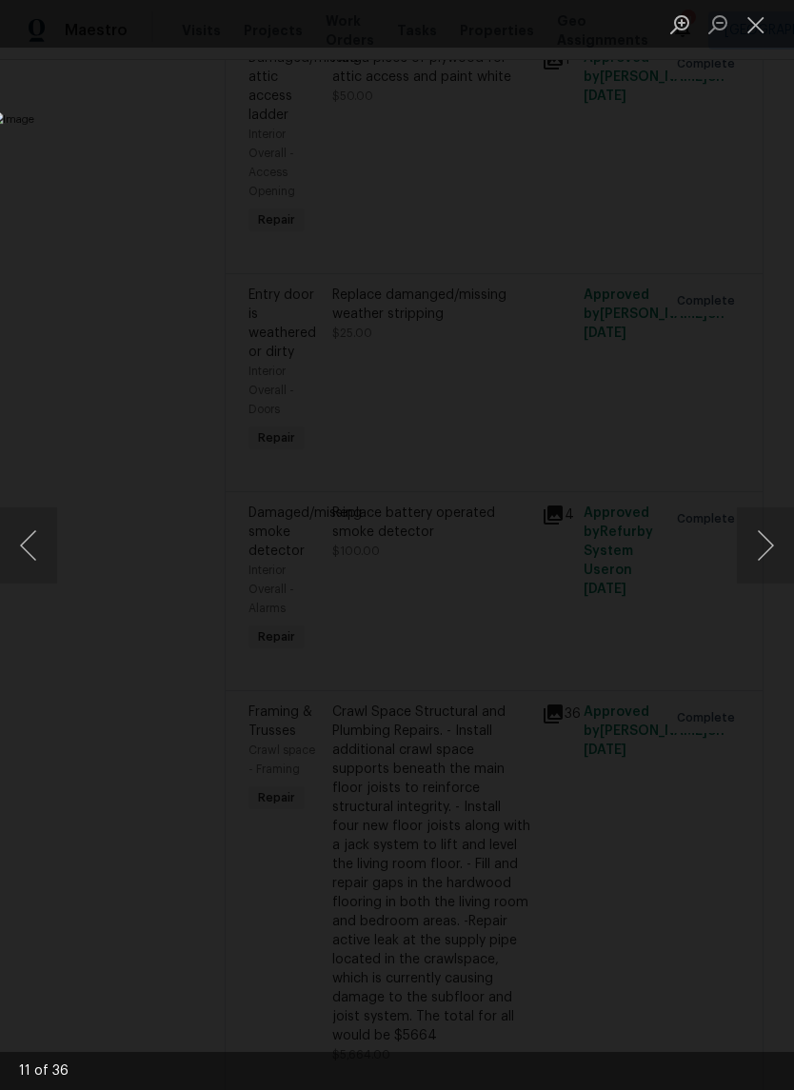
click at [770, 565] on button "Next image" at bounding box center [765, 545] width 57 height 76
click at [775, 567] on button "Next image" at bounding box center [765, 545] width 57 height 76
click at [773, 568] on button "Next image" at bounding box center [765, 545] width 57 height 76
click at [773, 557] on button "Next image" at bounding box center [765, 545] width 57 height 76
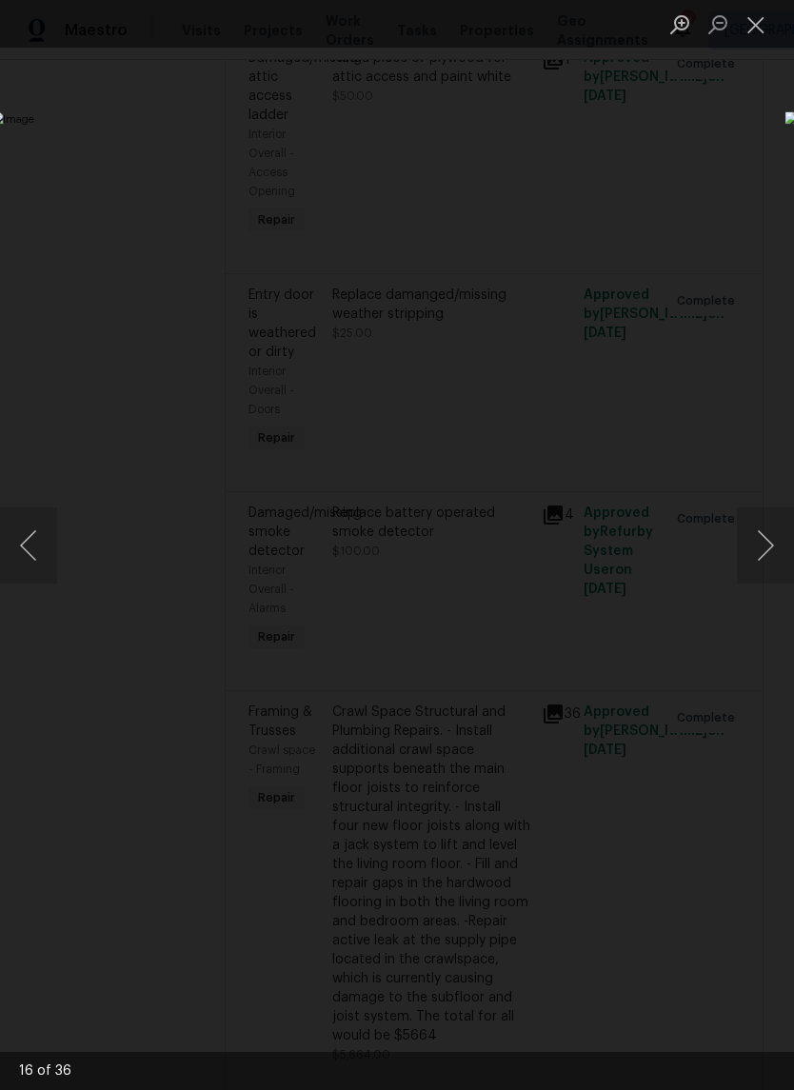
click at [766, 557] on button "Next image" at bounding box center [765, 545] width 57 height 76
click at [775, 561] on button "Next image" at bounding box center [765, 545] width 57 height 76
click at [774, 557] on button "Next image" at bounding box center [765, 545] width 57 height 76
click at [772, 557] on button "Next image" at bounding box center [765, 545] width 57 height 76
click at [773, 554] on button "Next image" at bounding box center [765, 545] width 57 height 76
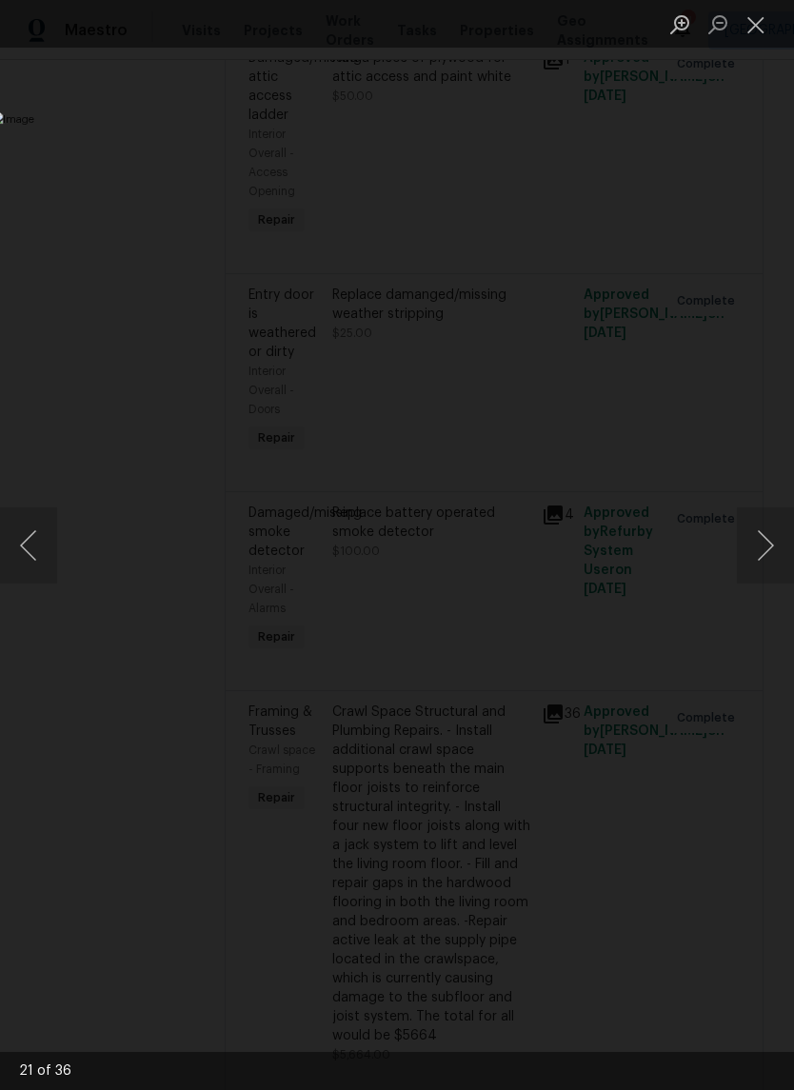
click at [773, 556] on button "Next image" at bounding box center [765, 545] width 57 height 76
click at [772, 24] on button "Close lightbox" at bounding box center [756, 24] width 38 height 33
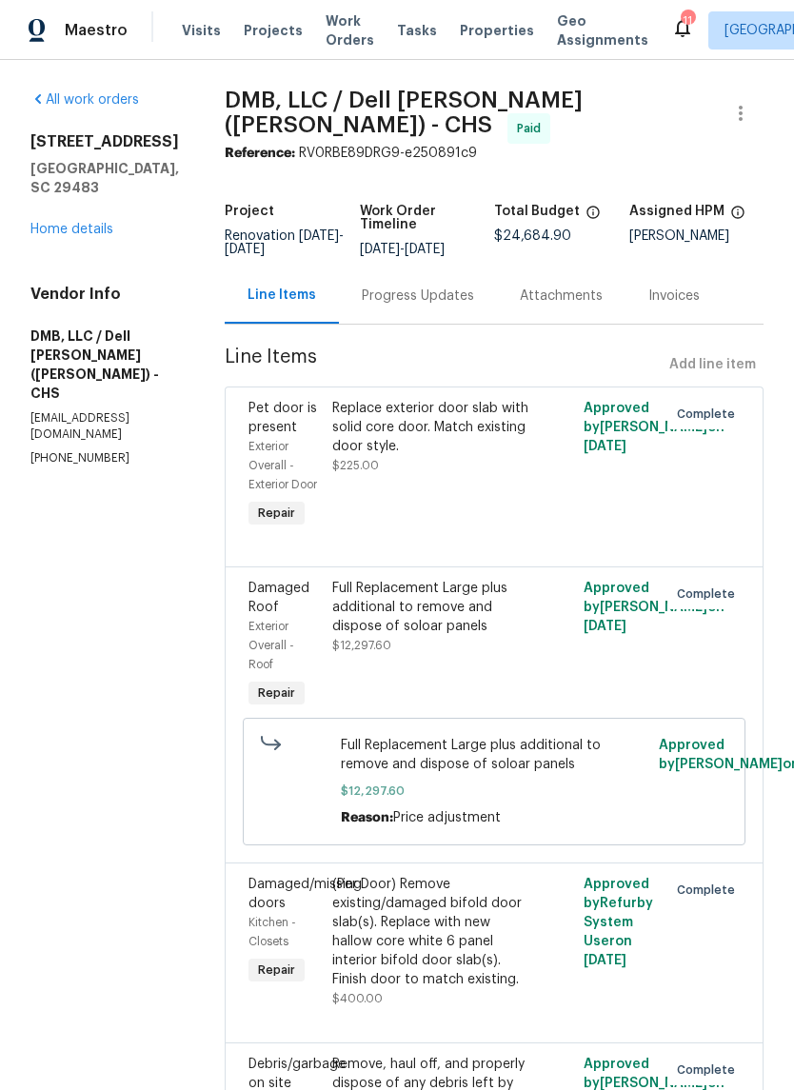
scroll to position [0, 0]
click at [460, 37] on span "Properties" at bounding box center [497, 30] width 74 height 19
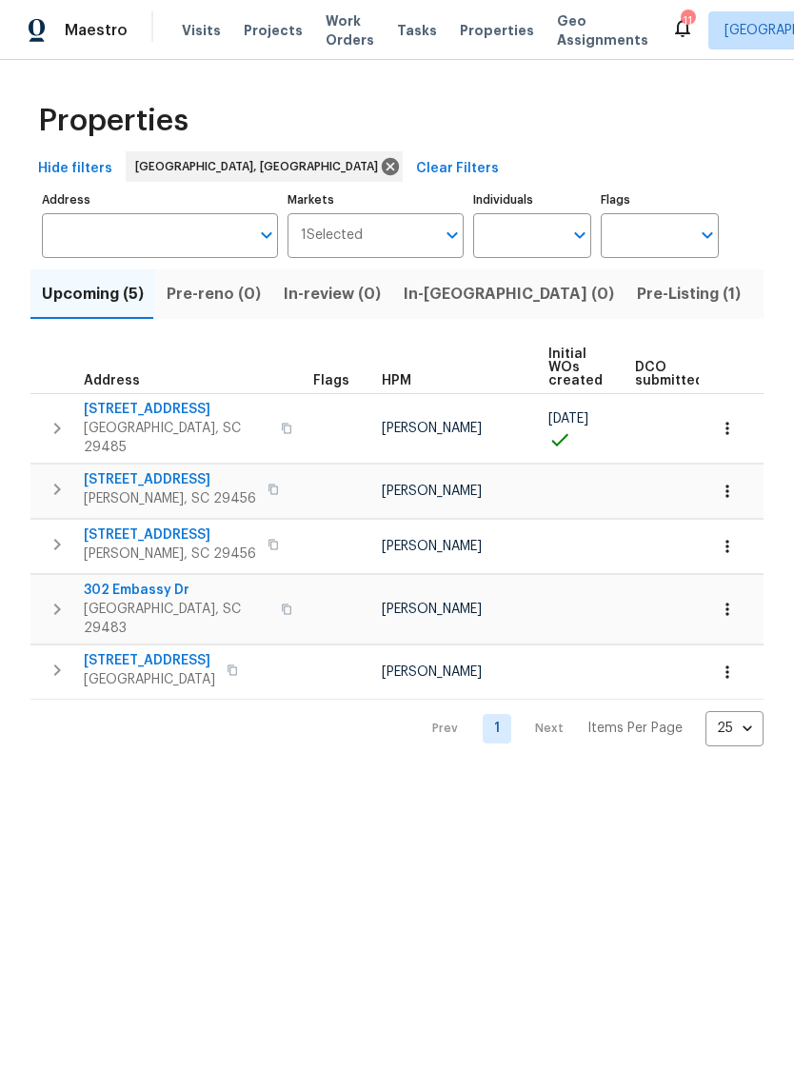
click at [764, 308] on span "Listed (13)" at bounding box center [803, 294] width 78 height 27
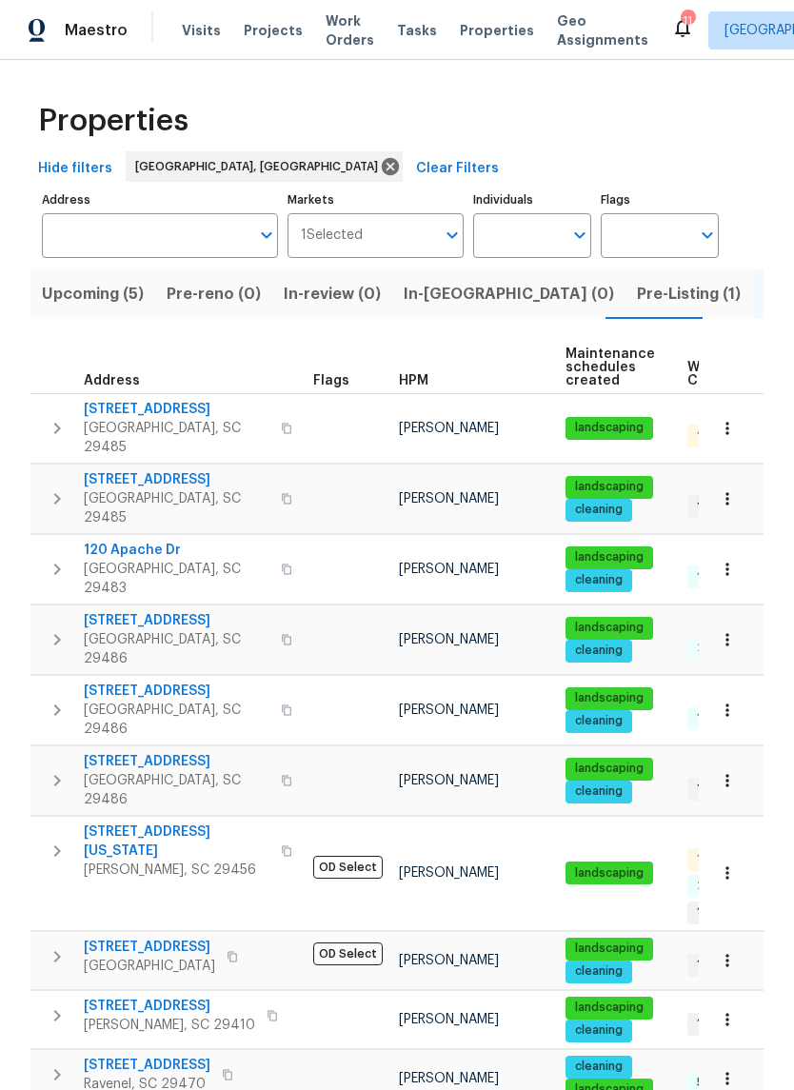
click at [163, 823] on span "109 Washington Dr" at bounding box center [177, 842] width 186 height 38
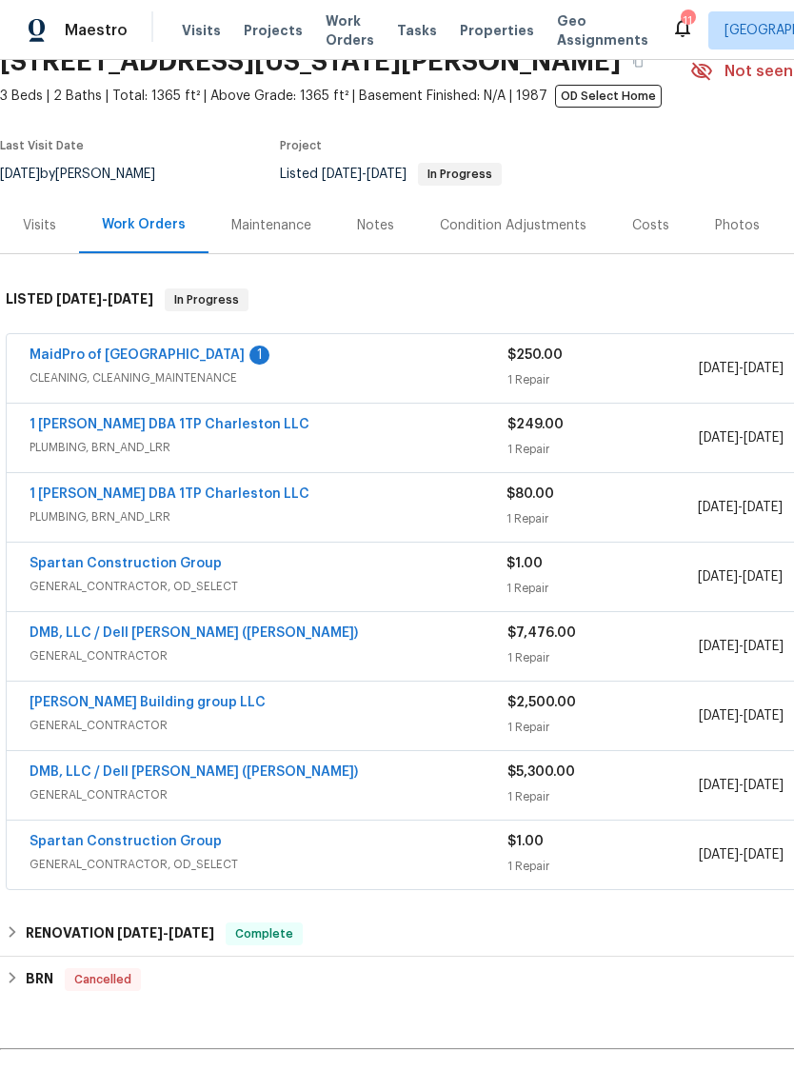
scroll to position [100, 2]
